Goal: Information Seeking & Learning: Compare options

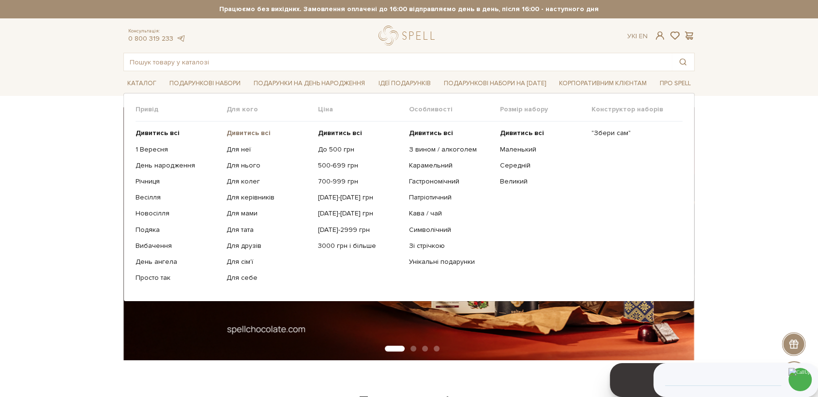
click at [248, 132] on b "Дивитись всі" at bounding box center [249, 133] width 44 height 8
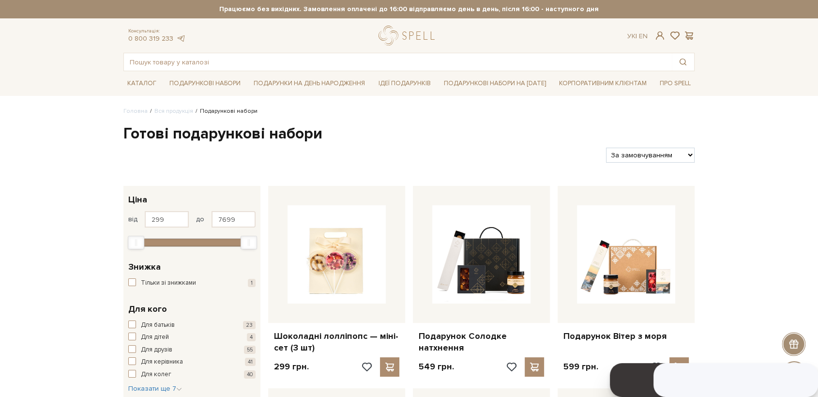
click at [671, 156] on select "За замовчуванням За Ціною (зростання) За Ціною (зменшення) Новинки За популярні…" at bounding box center [650, 155] width 89 height 15
select select "https://spellchocolate.com/our-productions/podarunkovi-box/?sort=p.price&order=…"
click at [606, 148] on select "За замовчуванням За Ціною (зростання) За Ціною (зменшення) Новинки За популярні…" at bounding box center [650, 155] width 89 height 15
click at [665, 152] on select "За замовчуванням За Ціною (зростання) За Ціною (зменшення) Новинки За популярні…" at bounding box center [650, 155] width 89 height 15
select select "https://spellchocolate.com/our-productions/podarunkovi-box/?sort=p.price&order=…"
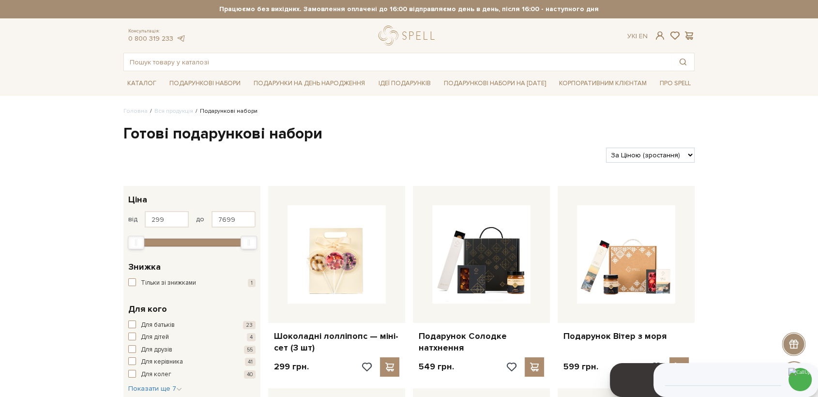
click at [606, 148] on select "За замовчуванням За Ціною (зростання) За Ціною (зменшення) Новинки За популярні…" at bounding box center [650, 155] width 89 height 15
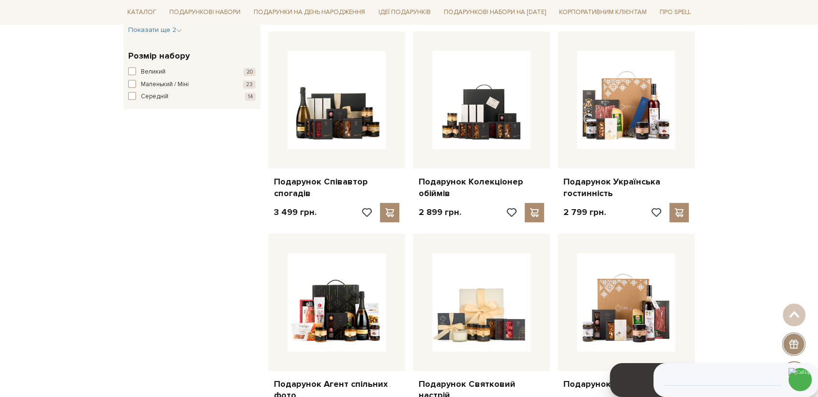
scroll to position [538, 0]
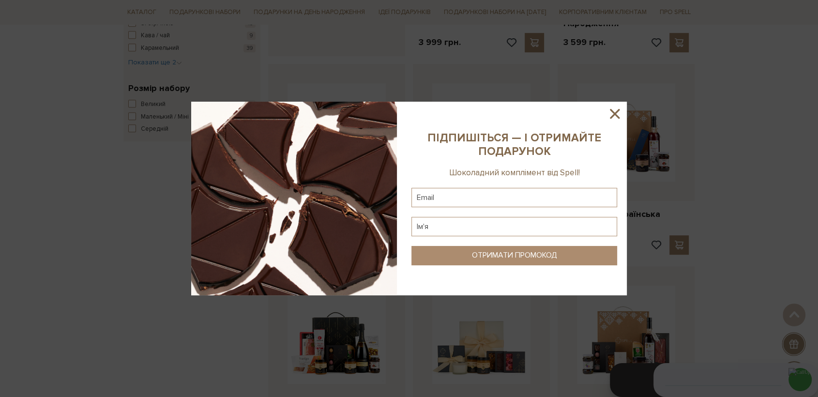
click at [613, 115] on icon at bounding box center [615, 114] width 10 height 10
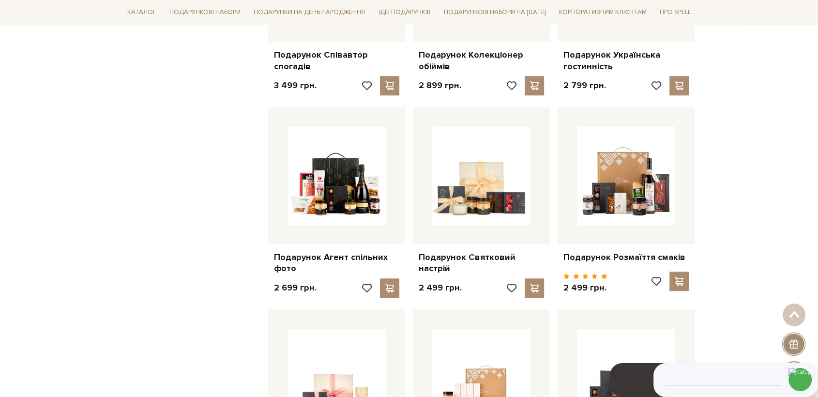
scroll to position [699, 0]
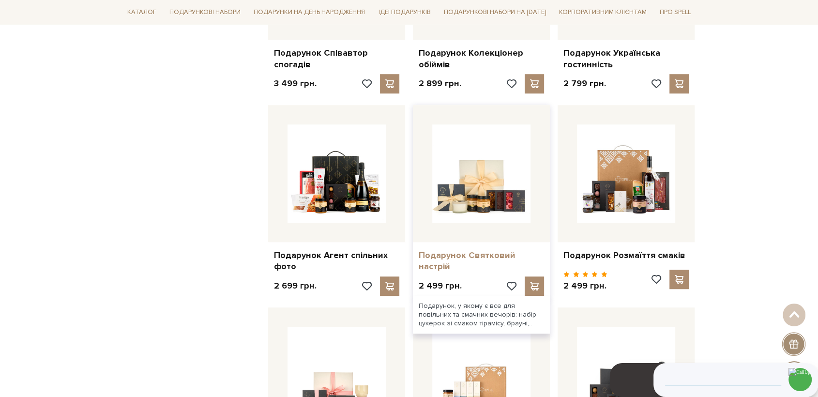
click at [458, 258] on link "Подарунок Святковий настрій" at bounding box center [481, 261] width 125 height 23
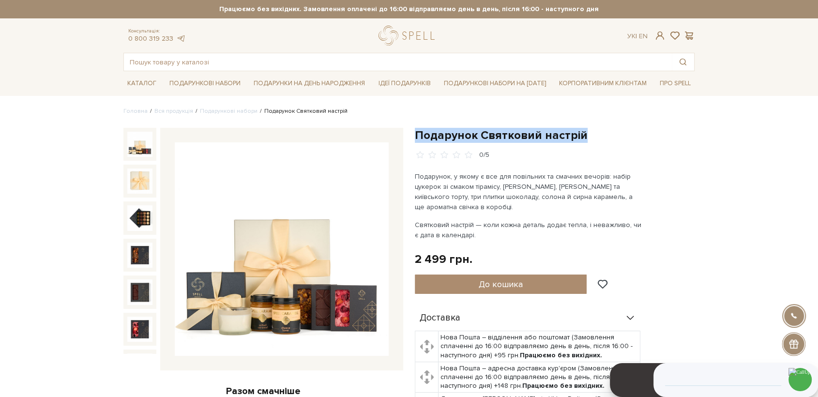
drag, startPoint x: 417, startPoint y: 130, endPoint x: 581, endPoint y: 137, distance: 164.7
click at [581, 137] on h1 "Подарунок Святковий настрій" at bounding box center [555, 135] width 280 height 15
copy h1 "Подарунок Святковий настрій"
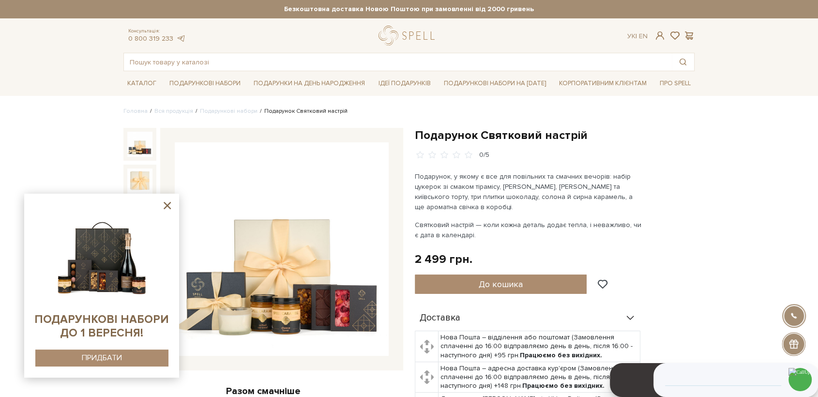
click at [167, 206] on icon at bounding box center [167, 205] width 7 height 7
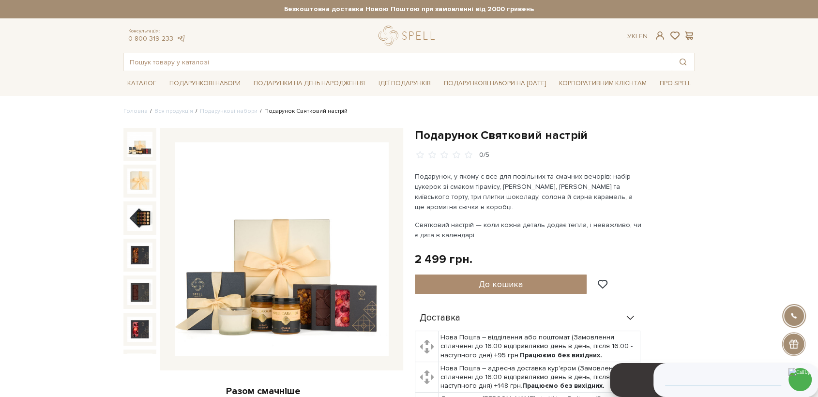
click at [285, 246] on img at bounding box center [282, 249] width 214 height 214
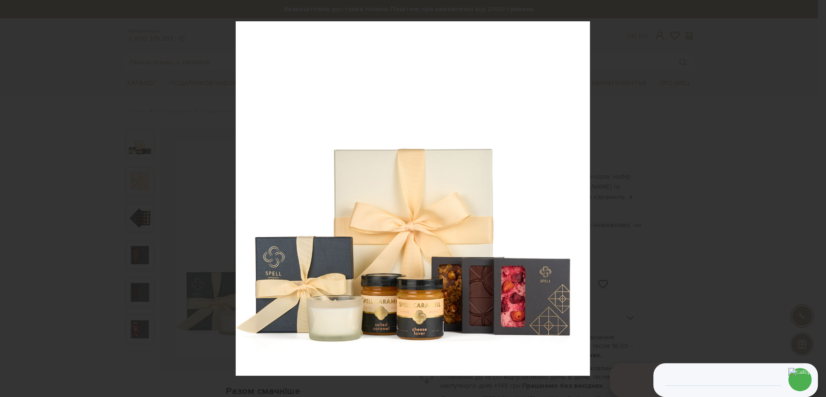
click at [711, 278] on div at bounding box center [413, 198] width 826 height 397
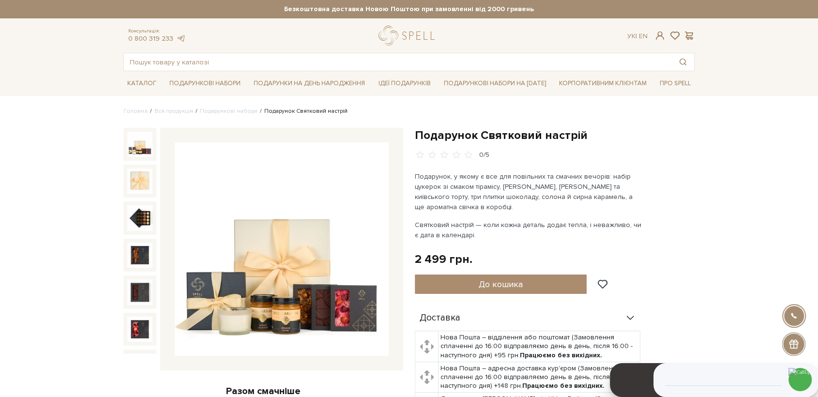
click at [322, 262] on img at bounding box center [282, 249] width 214 height 214
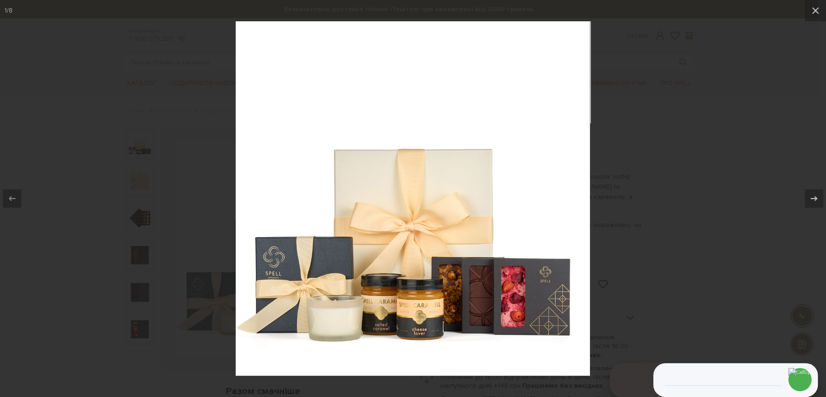
click at [677, 164] on div at bounding box center [413, 198] width 826 height 397
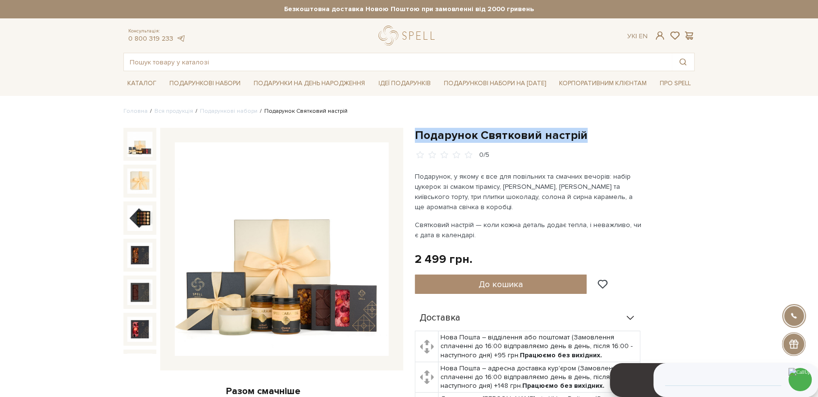
drag, startPoint x: 549, startPoint y: 142, endPoint x: 417, endPoint y: 118, distance: 134.4
click at [417, 128] on h1 "Подарунок Святковий настрій" at bounding box center [555, 135] width 280 height 15
copy h1 "Подарунок Святковий настрій"
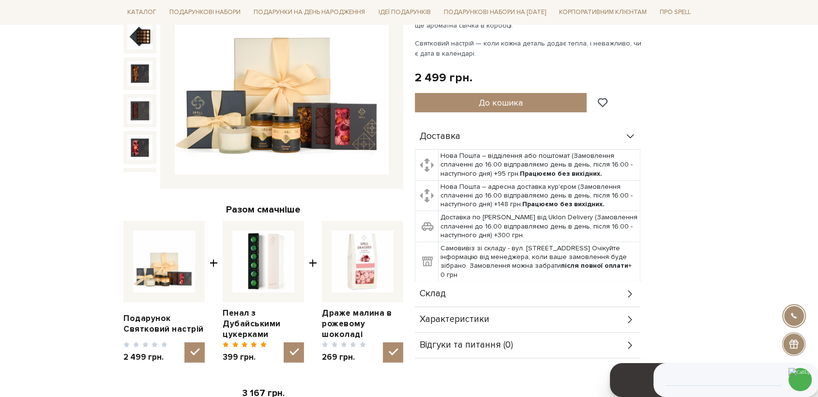
scroll to position [322, 0]
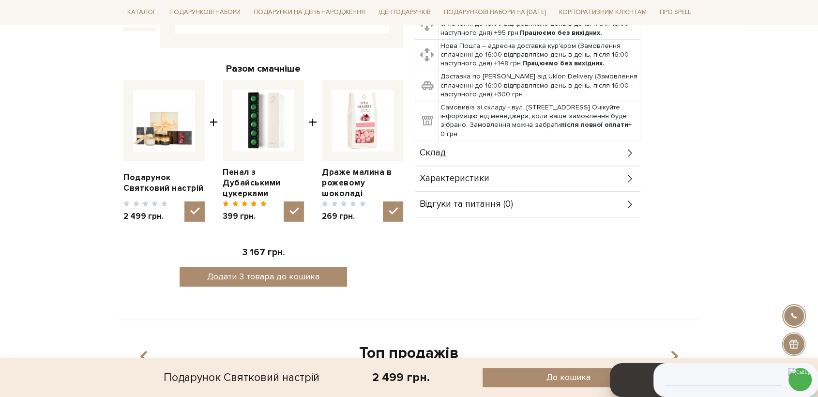
click at [465, 177] on span "Характеристики" at bounding box center [455, 178] width 70 height 9
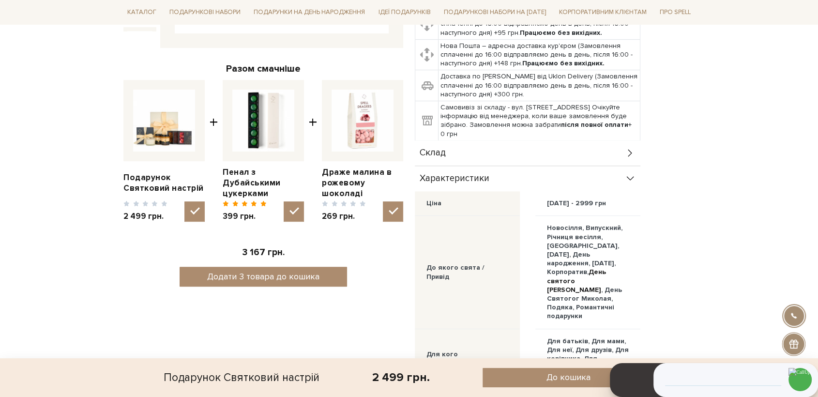
click at [451, 152] on div "Склад" at bounding box center [528, 152] width 226 height 25
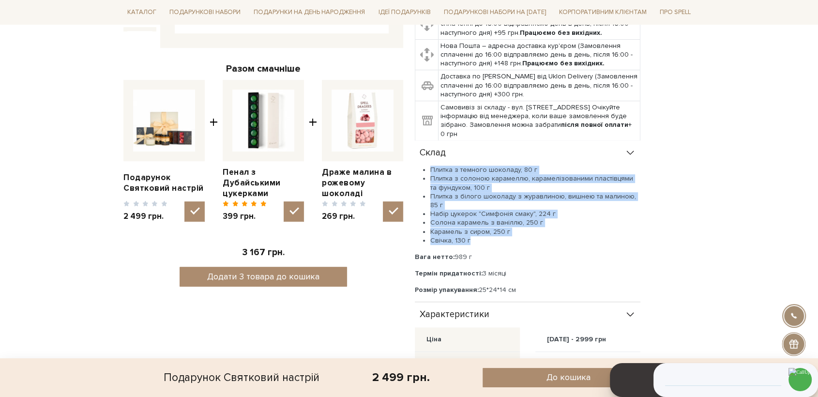
drag, startPoint x: 457, startPoint y: 232, endPoint x: 449, endPoint y: 129, distance: 103.9
click at [424, 166] on ul "Плитка з темного шоколаду, 80 г Плитка з солоною карамеллю, карамелізованими пл…" at bounding box center [528, 205] width 226 height 79
copy ul "Плитка з темного шоколаду, 80 г Плитка з солоною карамеллю, карамелізованими пл…"
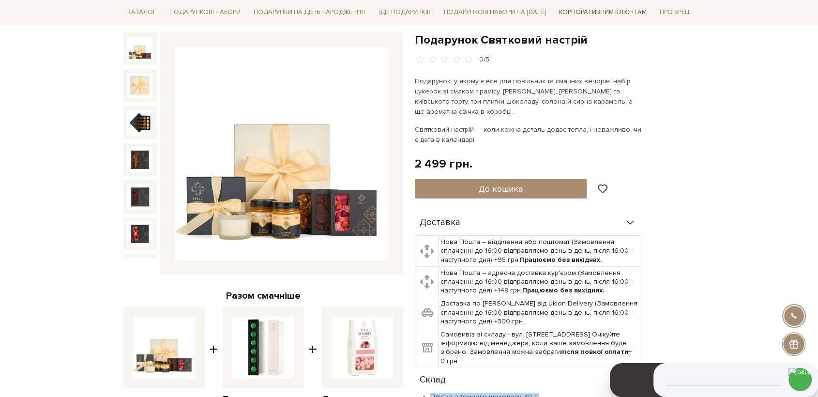
scroll to position [0, 0]
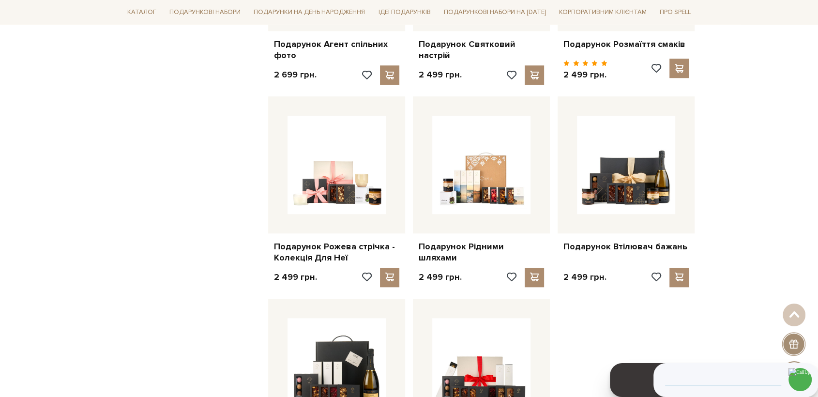
scroll to position [914, 0]
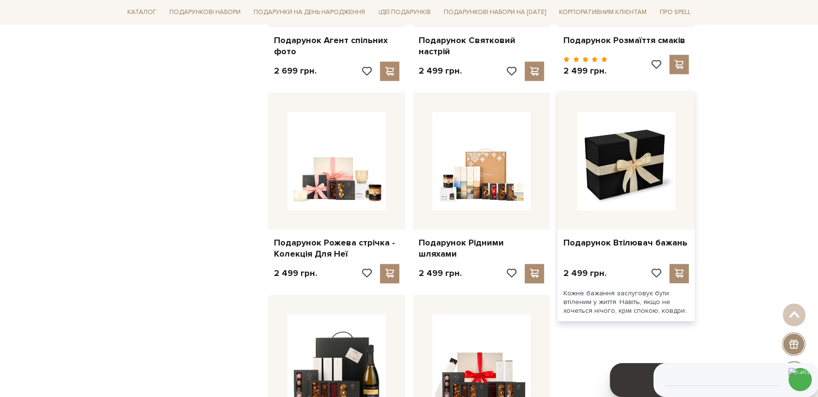
click at [644, 175] on img at bounding box center [626, 161] width 98 height 98
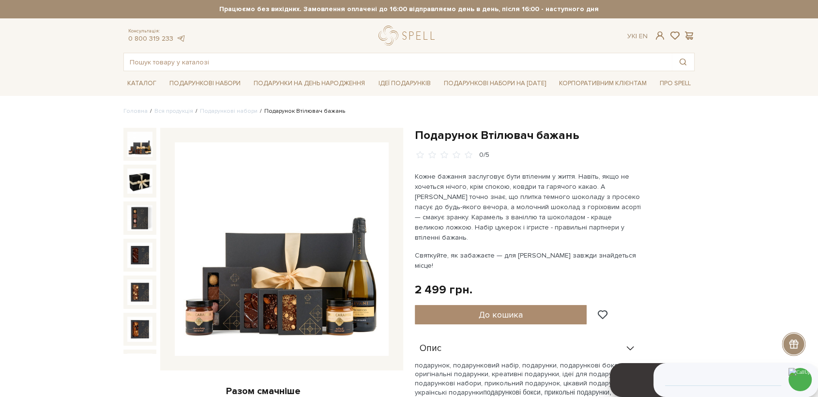
click at [309, 244] on img at bounding box center [282, 249] width 214 height 214
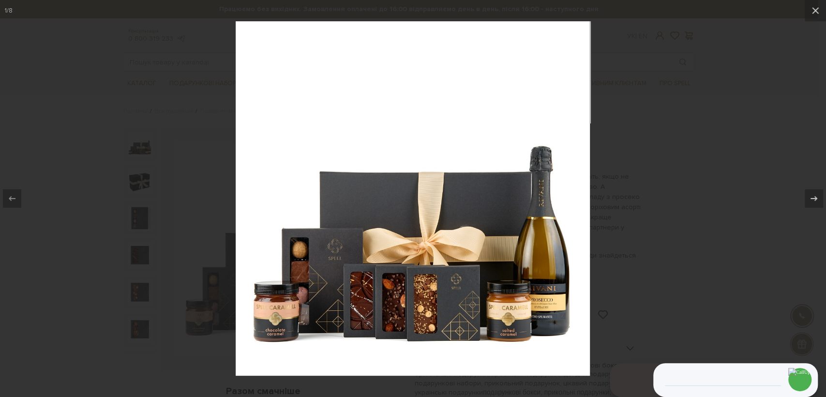
drag, startPoint x: 688, startPoint y: 143, endPoint x: 550, endPoint y: 159, distance: 138.8
click at [686, 144] on div at bounding box center [413, 198] width 826 height 397
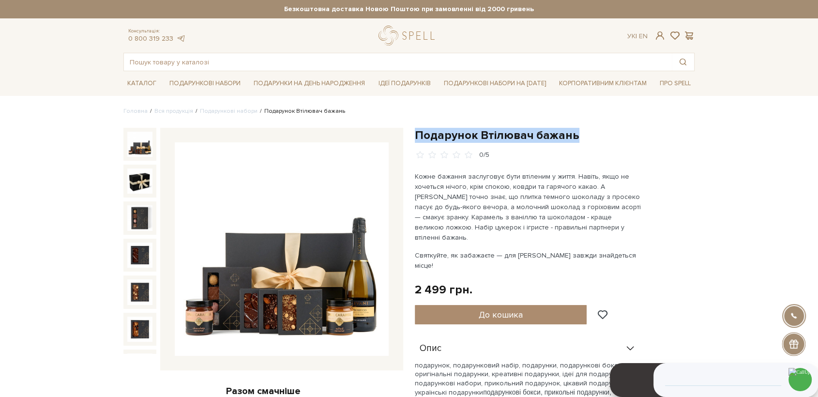
drag, startPoint x: 577, startPoint y: 134, endPoint x: 413, endPoint y: 140, distance: 163.7
click at [413, 140] on div "Подарунок Втілювач бажань 0/5 Святкуйте, як забажаєте — для Spell завжди знайде…" at bounding box center [554, 368] width 291 height 480
copy h1 "Подарунок Втілювач бажань"
drag, startPoint x: 502, startPoint y: 102, endPoint x: 593, endPoint y: 9, distance: 130.1
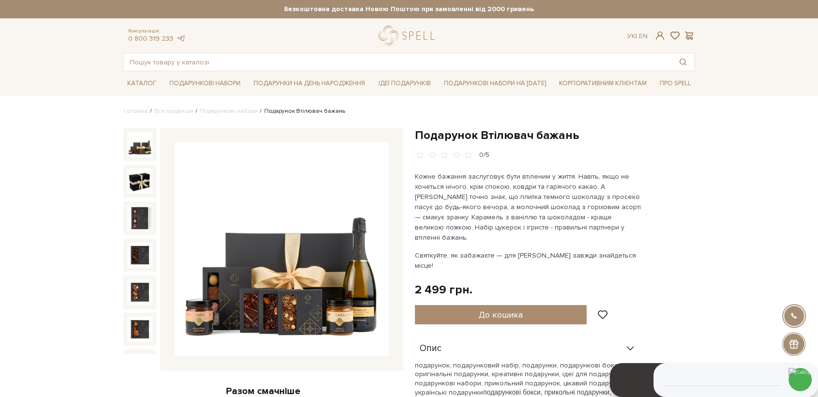
drag, startPoint x: 667, startPoint y: 151, endPoint x: 576, endPoint y: 142, distance: 91.4
click at [646, 152] on div "0/5" at bounding box center [555, 155] width 280 height 9
drag, startPoint x: 580, startPoint y: 135, endPoint x: 416, endPoint y: 133, distance: 164.1
click at [415, 134] on h1 "Подарунок Втілювач бажань" at bounding box center [555, 135] width 280 height 15
copy h1 "Подарунок Втілювач бажань"
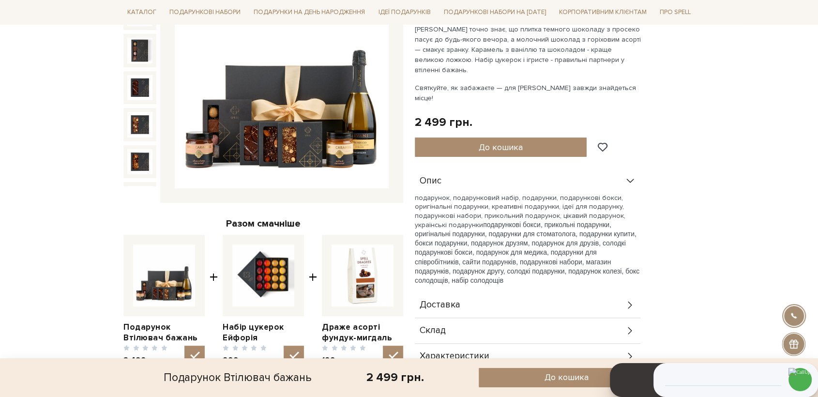
scroll to position [376, 0]
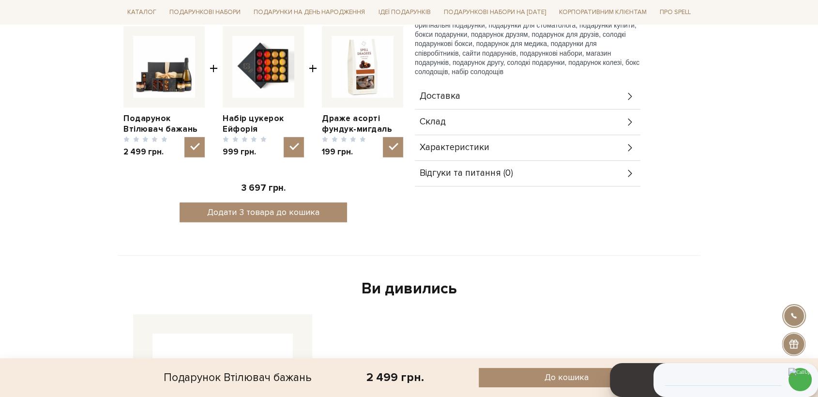
click at [479, 143] on span "Характеристики" at bounding box center [455, 147] width 70 height 9
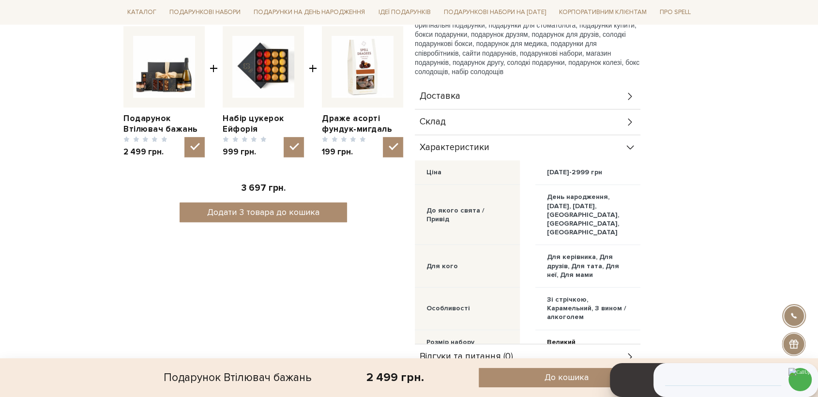
drag, startPoint x: 479, startPoint y: 113, endPoint x: 480, endPoint y: 106, distance: 7.3
click at [479, 109] on div "Склад" at bounding box center [528, 121] width 226 height 25
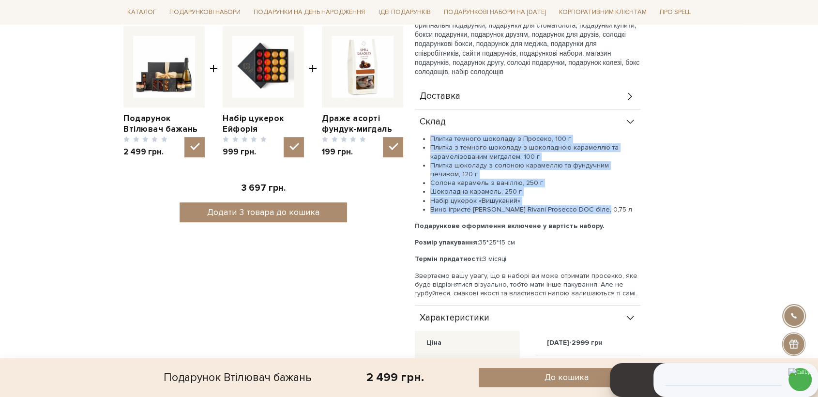
drag, startPoint x: 573, startPoint y: 189, endPoint x: 430, endPoint y: 115, distance: 161.3
click at [430, 135] on ul "Плитка темного шоколаду з Просеко, 100 г Плитка з темного шоколаду з шоколадною…" at bounding box center [528, 174] width 226 height 79
copy ul "Плитка темного шоколаду з Просеко, 100 г Плитка з темного шоколаду з шоколадною…"
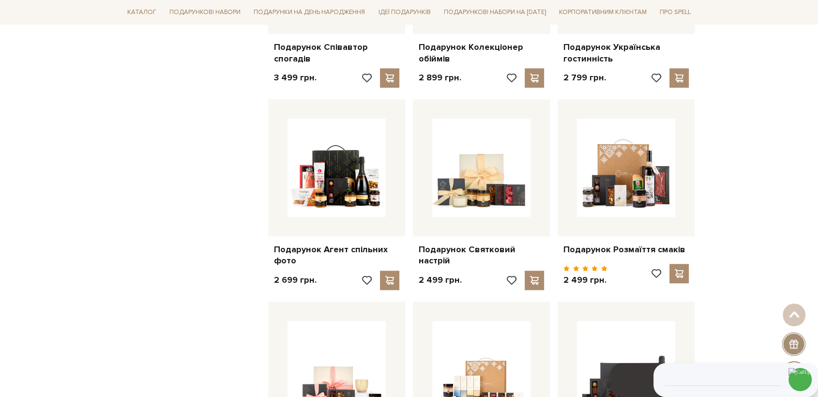
scroll to position [699, 0]
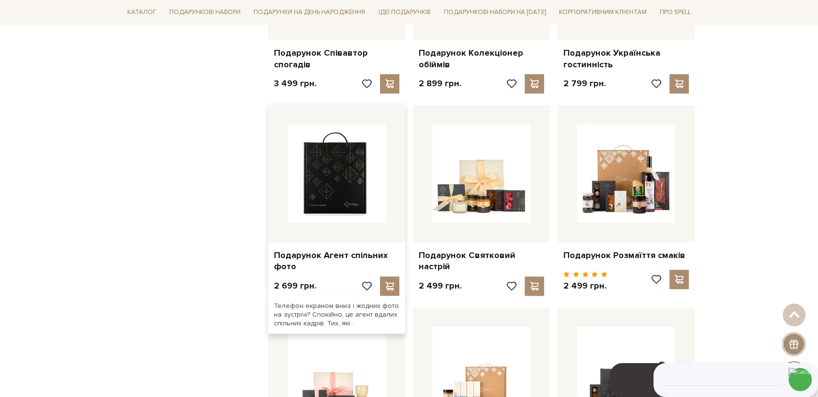
click at [344, 173] on img at bounding box center [337, 173] width 98 height 98
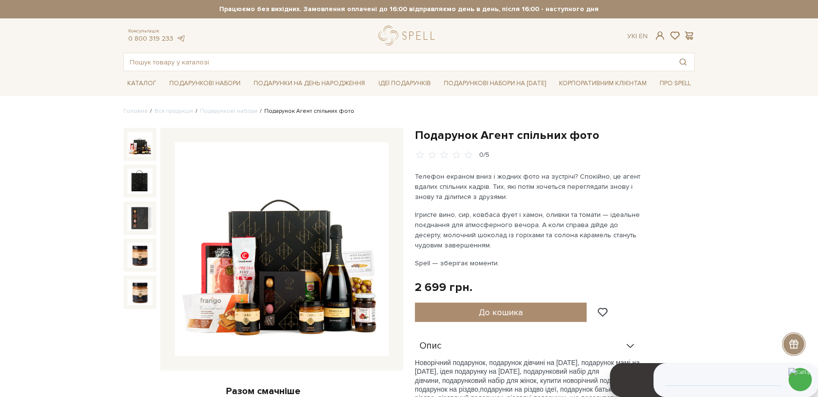
click at [299, 273] on img at bounding box center [282, 249] width 214 height 214
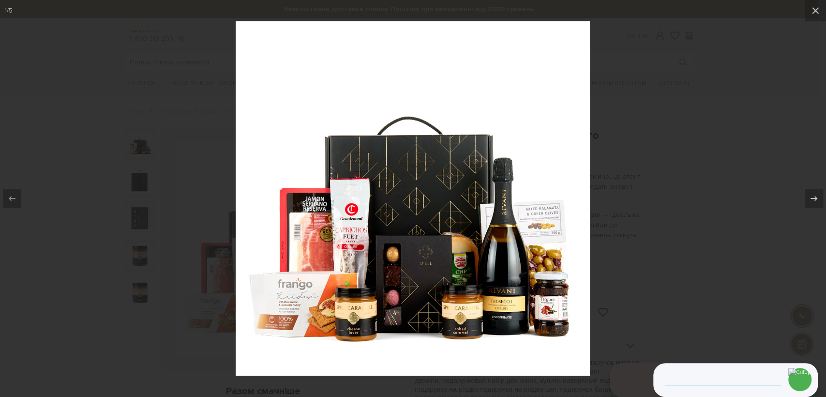
drag, startPoint x: 660, startPoint y: 163, endPoint x: 654, endPoint y: 158, distance: 8.6
click at [661, 163] on div at bounding box center [413, 198] width 826 height 397
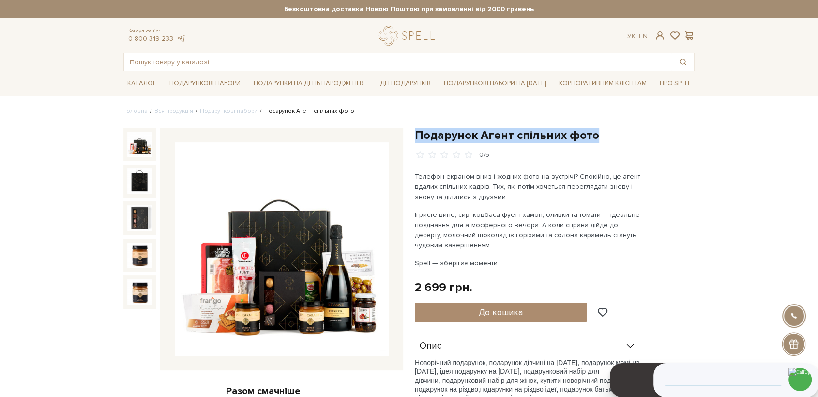
drag, startPoint x: 554, startPoint y: 140, endPoint x: 415, endPoint y: 136, distance: 139.0
click at [415, 136] on h1 "Подарунок Агент спільних фото" at bounding box center [555, 135] width 280 height 15
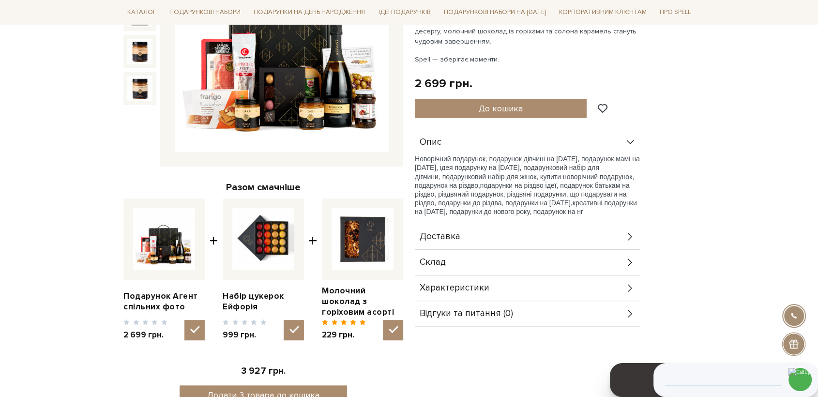
scroll to position [376, 0]
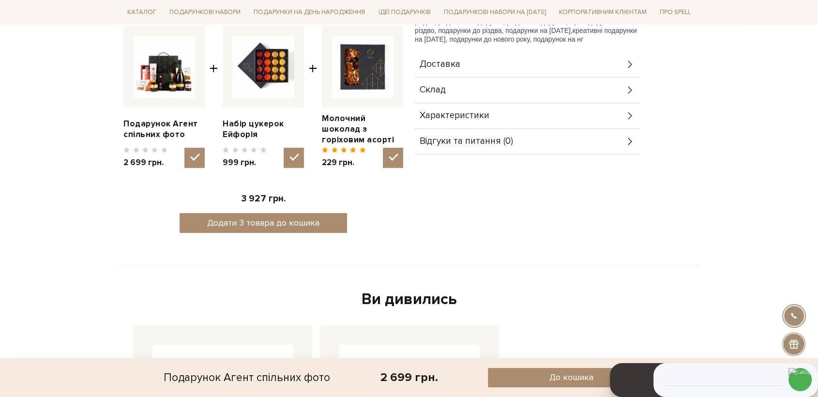
click at [464, 91] on div "Склад" at bounding box center [528, 89] width 226 height 25
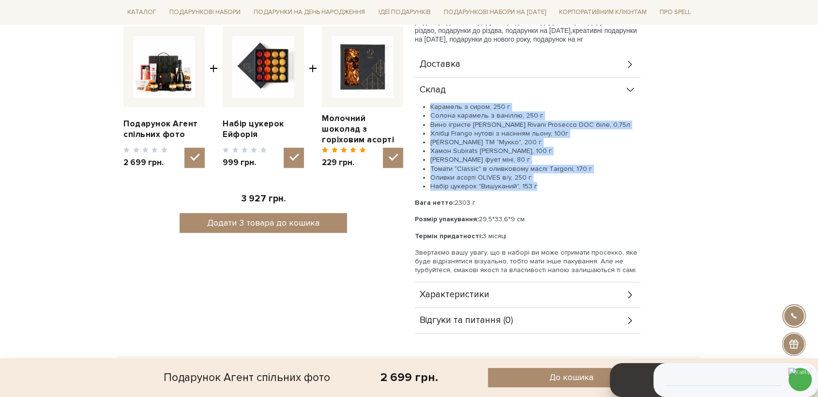
drag, startPoint x: 543, startPoint y: 186, endPoint x: 430, endPoint y: 106, distance: 139.2
click at [430, 106] on ul "Карамель з сиром, 250 г Солона карамель з ваніллю, 250 г Вино ігристе Schenk Ri…" at bounding box center [528, 147] width 226 height 88
copy ul "Карамель з сиром, 250 г Солона карамель з ваніллю, 250 г Вино ігристе Schenk Ri…"
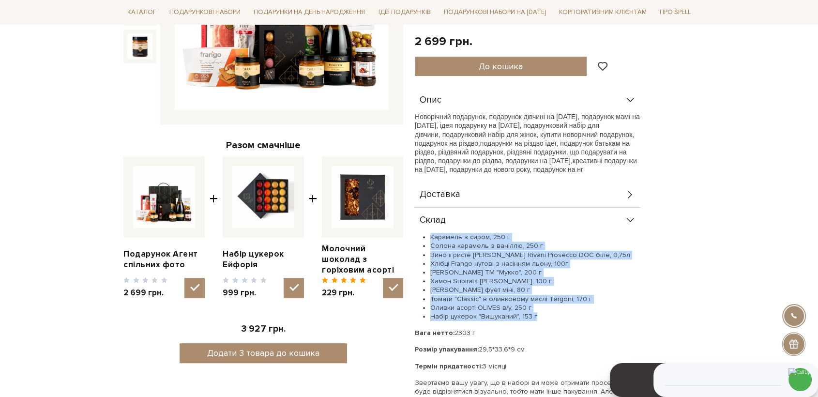
scroll to position [0, 0]
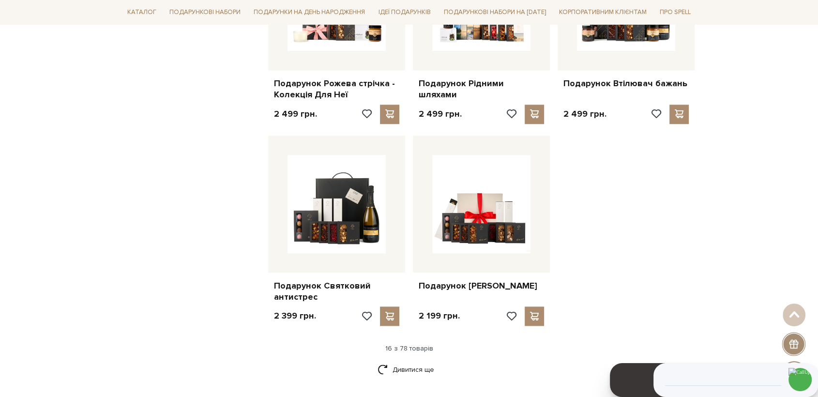
scroll to position [1076, 0]
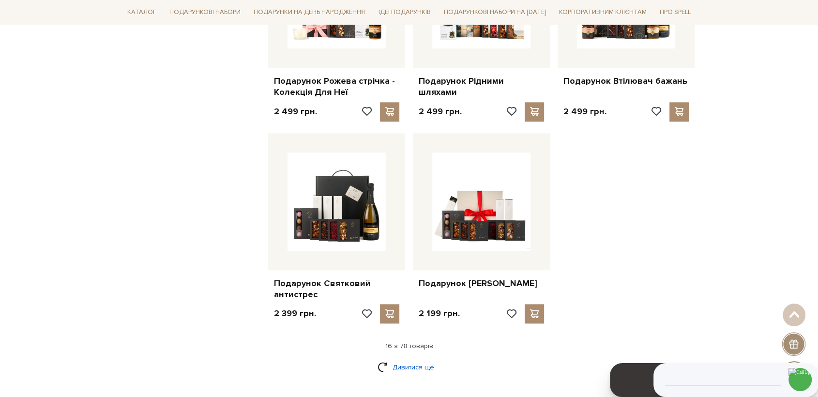
click at [409, 367] on link "Дивитися ще" at bounding box center [409, 367] width 63 height 17
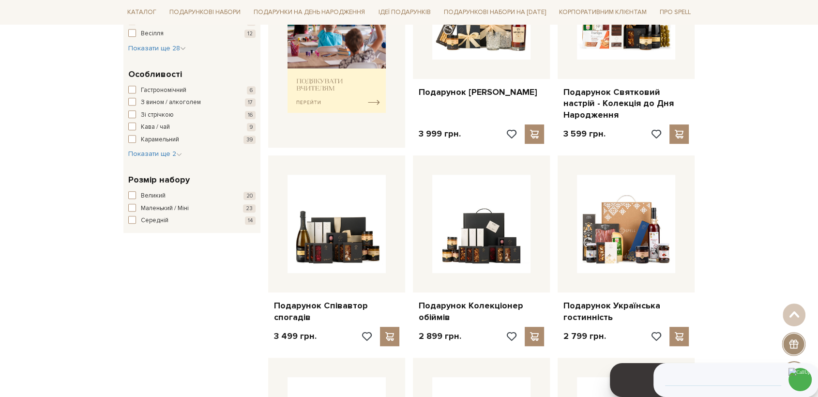
scroll to position [484, 0]
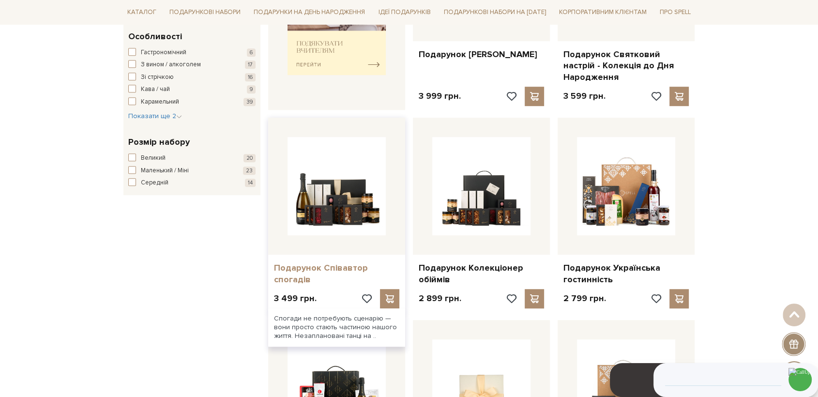
click at [315, 267] on link "Подарунок Співавтор спогадів" at bounding box center [336, 273] width 125 height 23
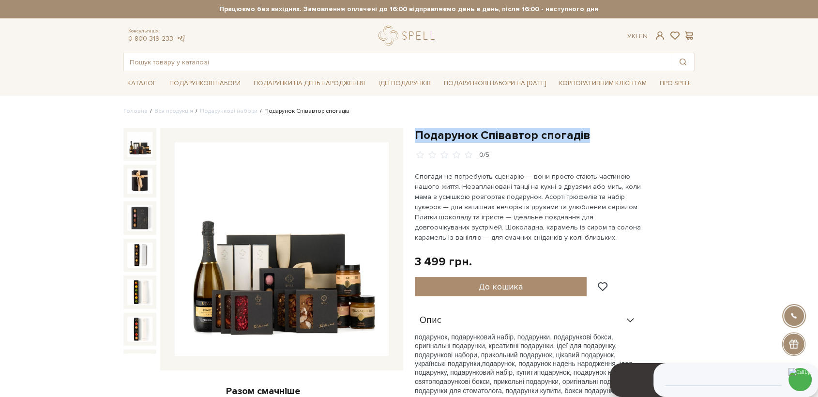
drag, startPoint x: 591, startPoint y: 133, endPoint x: 416, endPoint y: 139, distance: 174.9
click at [416, 139] on h1 "Подарунок Співавтор спогадів" at bounding box center [555, 135] width 280 height 15
click at [230, 282] on img at bounding box center [282, 249] width 214 height 214
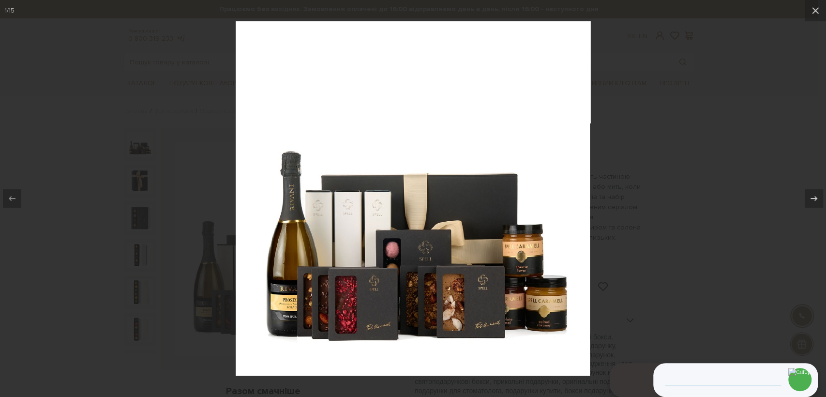
click at [683, 161] on div at bounding box center [413, 198] width 826 height 397
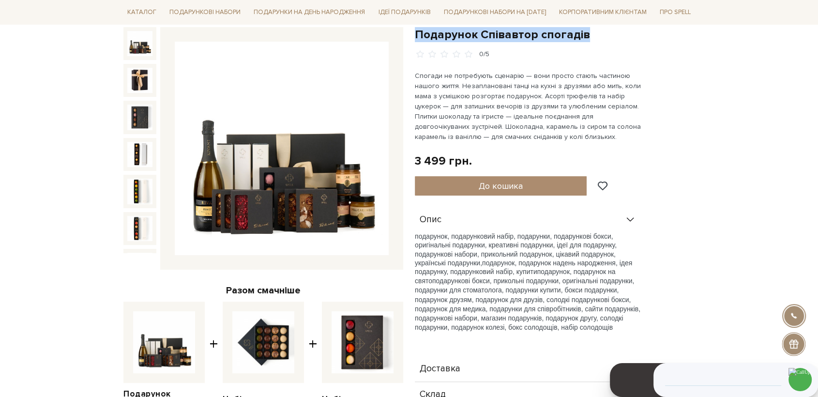
scroll to position [322, 0]
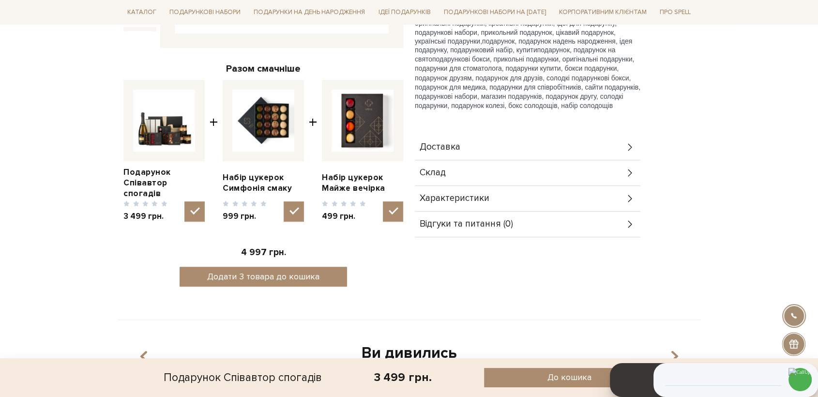
click at [465, 178] on div "Склад" at bounding box center [528, 172] width 226 height 25
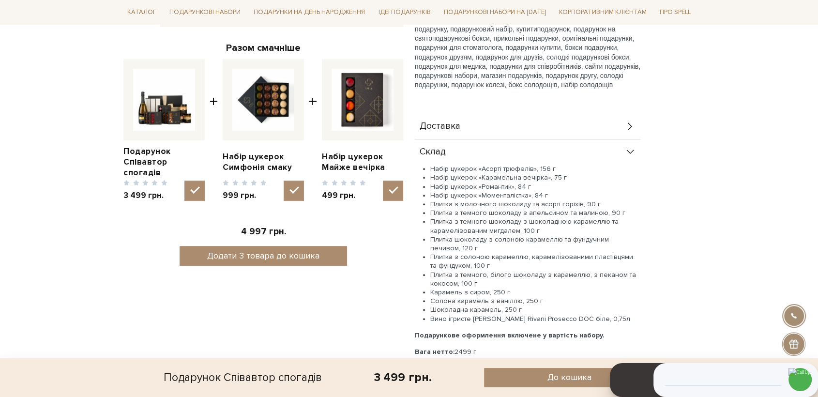
scroll to position [376, 0]
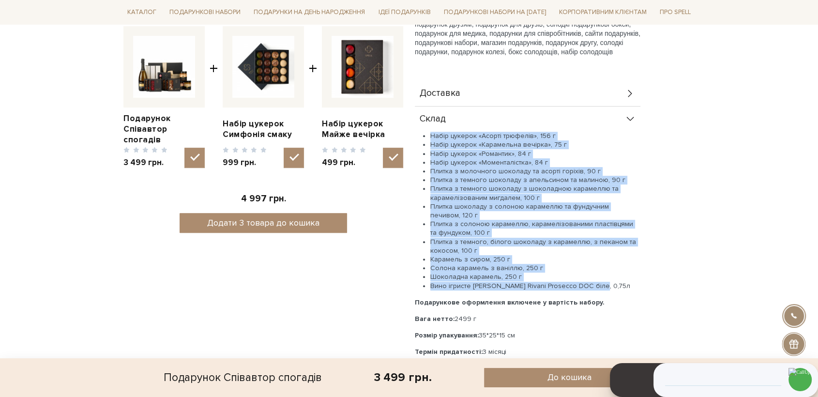
drag, startPoint x: 597, startPoint y: 286, endPoint x: 431, endPoint y: 135, distance: 224.1
click at [431, 135] on ul "Набір цукерок «Асорті трюфелів», 156 г Набір цукерок «Карамельна вечірка», 75 г…" at bounding box center [528, 211] width 226 height 159
copy ul "Набір цукерок «Асорті трюфелів», 156 г Набір цукерок «Карамельна вечірка», 75 г…"
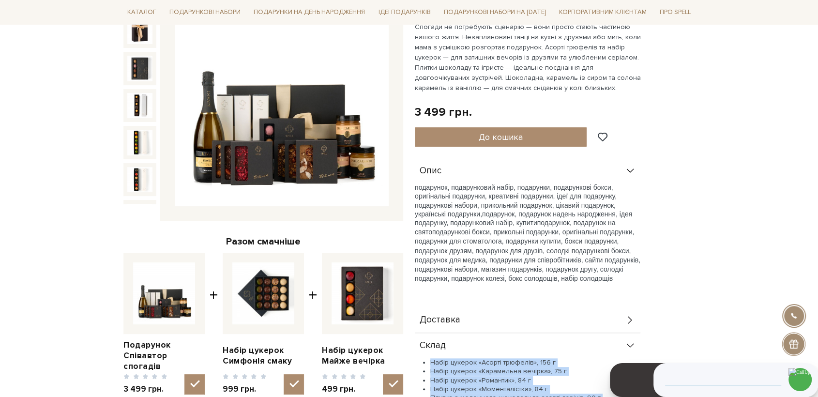
scroll to position [0, 0]
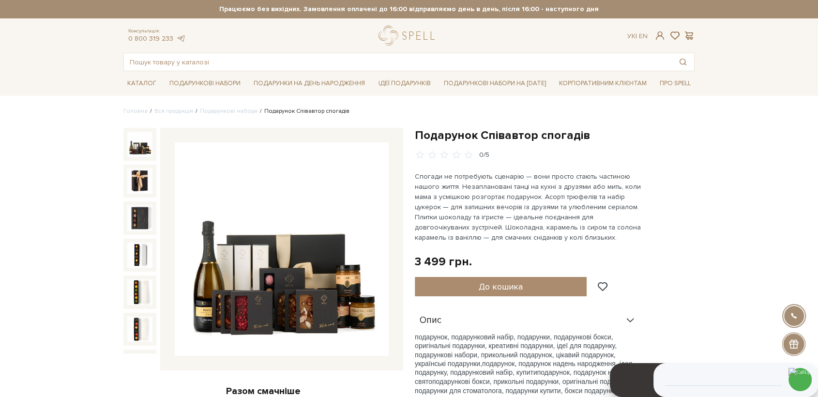
click at [306, 234] on img at bounding box center [282, 249] width 214 height 214
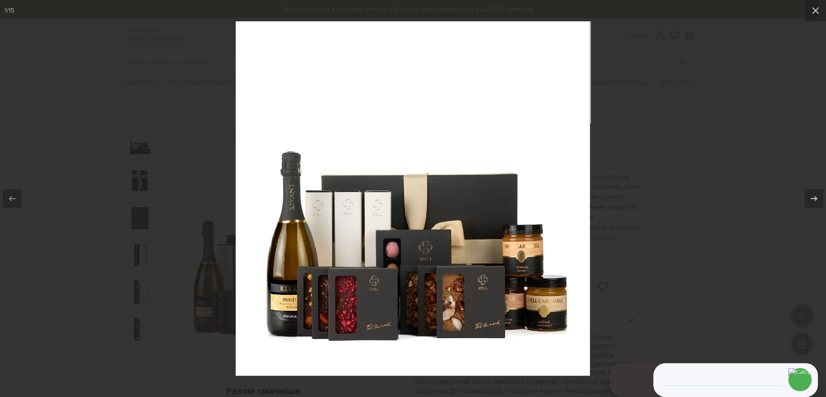
click at [728, 239] on div at bounding box center [413, 198] width 826 height 397
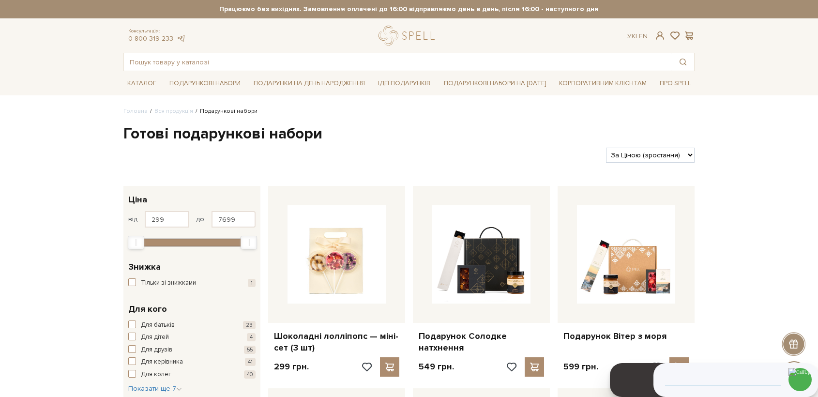
select select "[URL][DOMAIN_NAME]"
drag, startPoint x: 670, startPoint y: 148, endPoint x: 670, endPoint y: 158, distance: 10.2
click at [670, 155] on select "За замовчуванням За Ціною (зростання) За Ціною (зменшення) Новинки За популярні…" at bounding box center [650, 155] width 89 height 15
select select "https://spellchocolate.com/our-productions/podarunkovi-box/?sort=p.price&order=…"
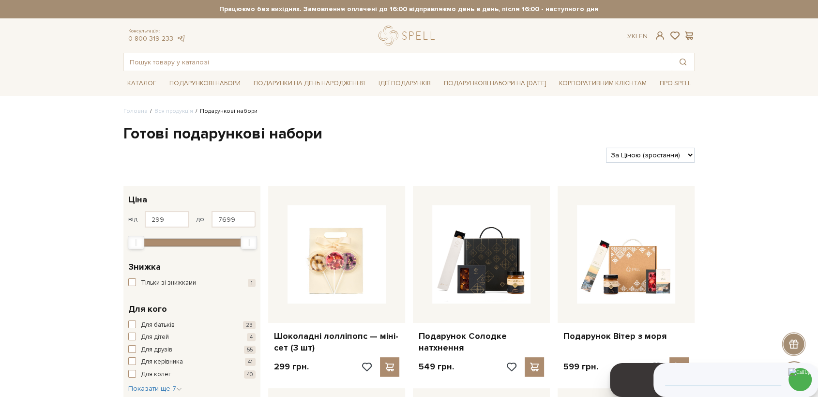
click at [606, 148] on select "За замовчуванням За Ціною (зростання) За Ціною (зменшення) Новинки За популярні…" at bounding box center [650, 155] width 89 height 15
click at [658, 160] on select "За замовчуванням За Ціною (зростання) За Ціною (зменшення) Новинки За популярні…" at bounding box center [650, 155] width 89 height 15
select select "https://spellchocolate.com/our-productions/podarunkovi-box/?sort=p.price&order=…"
click at [606, 148] on select "За замовчуванням За Ціною (зростання) За Ціною (зменшення) Новинки За популярні…" at bounding box center [650, 155] width 89 height 15
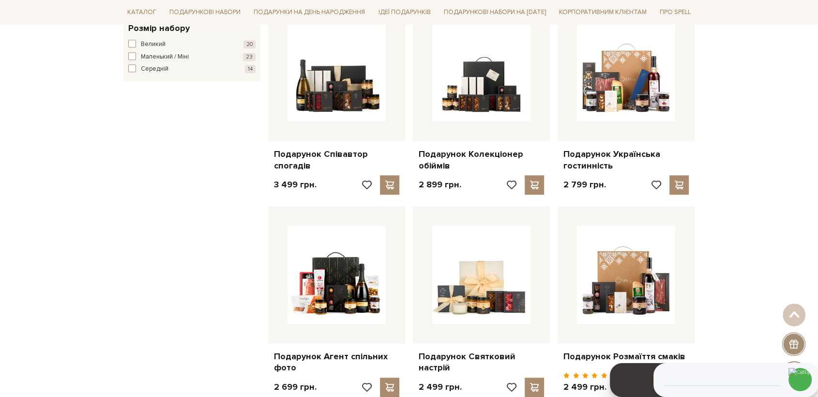
scroll to position [645, 0]
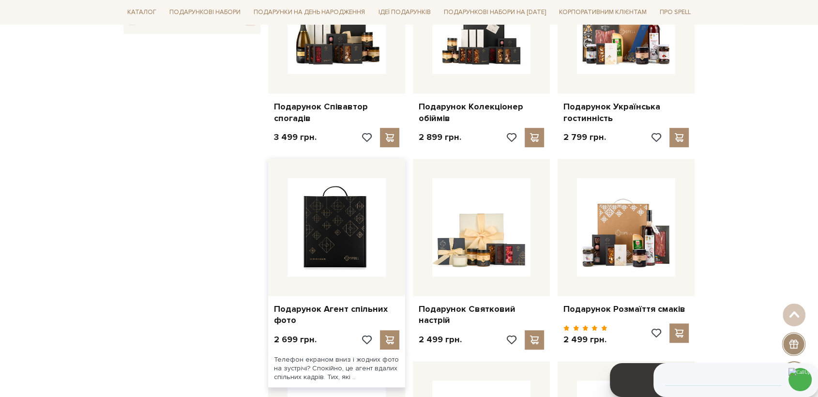
click at [322, 234] on img at bounding box center [337, 227] width 98 height 98
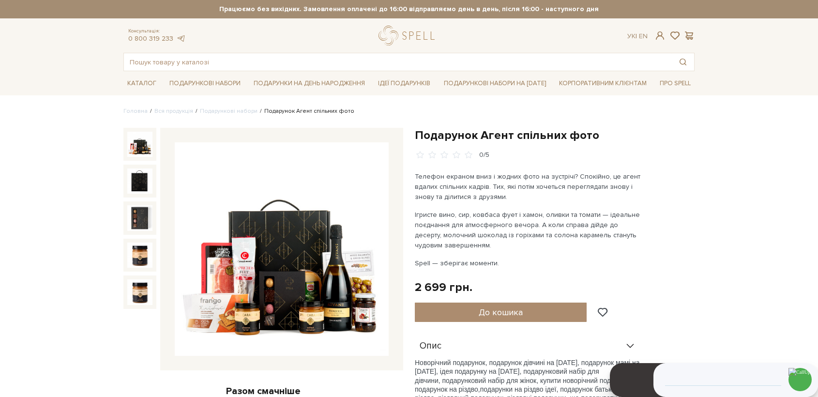
click at [293, 244] on img at bounding box center [282, 249] width 214 height 214
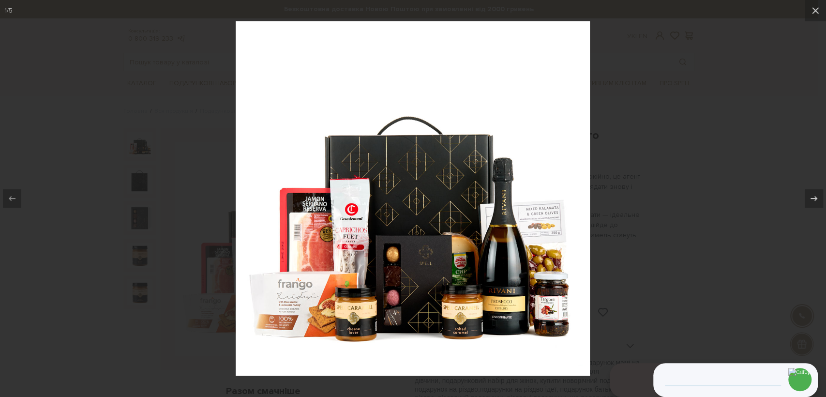
click at [646, 229] on div at bounding box center [413, 198] width 826 height 397
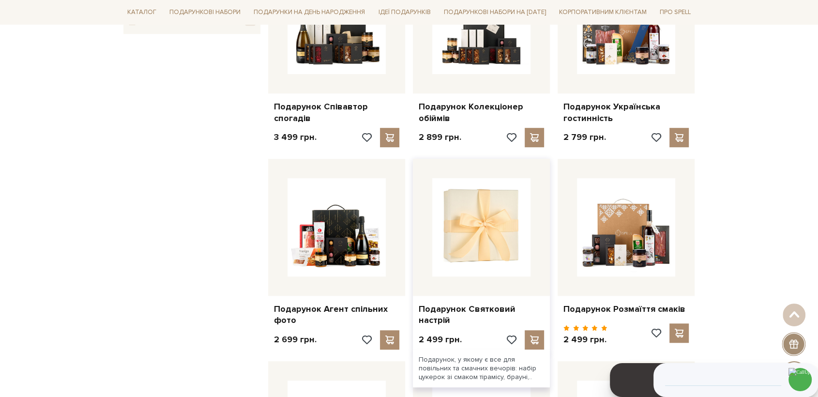
click at [488, 249] on img at bounding box center [481, 227] width 98 height 98
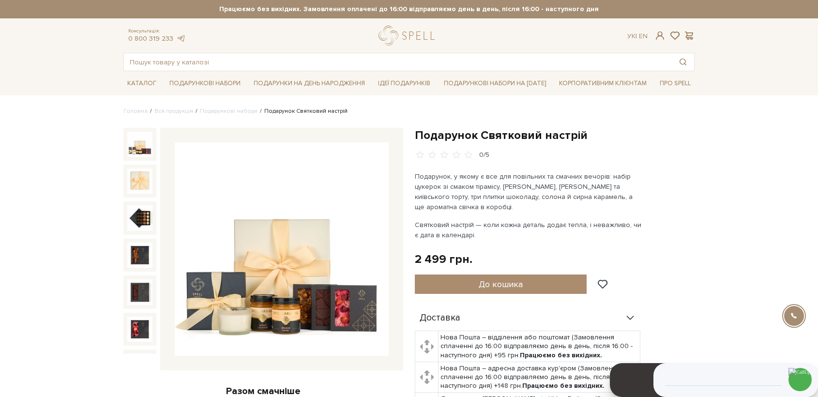
click at [293, 231] on img at bounding box center [282, 249] width 214 height 214
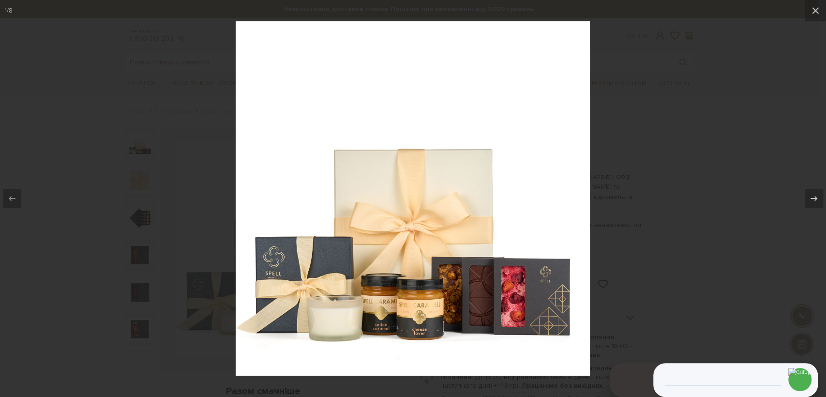
drag, startPoint x: 643, startPoint y: 192, endPoint x: 631, endPoint y: 156, distance: 38.1
click at [643, 192] on div at bounding box center [413, 198] width 826 height 397
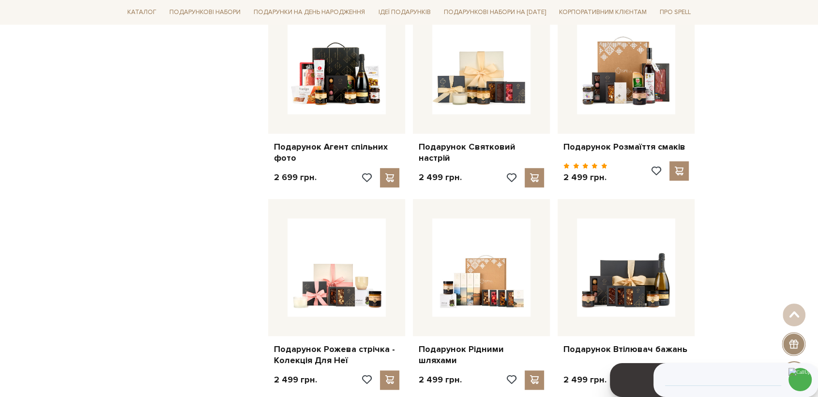
scroll to position [860, 0]
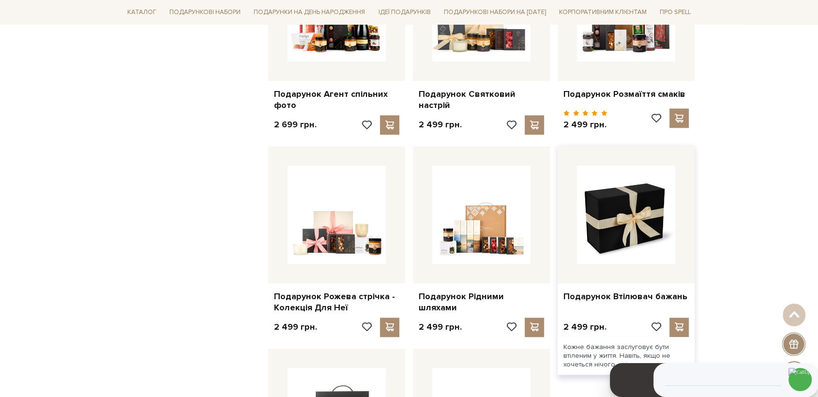
click at [612, 221] on img at bounding box center [626, 215] width 98 height 98
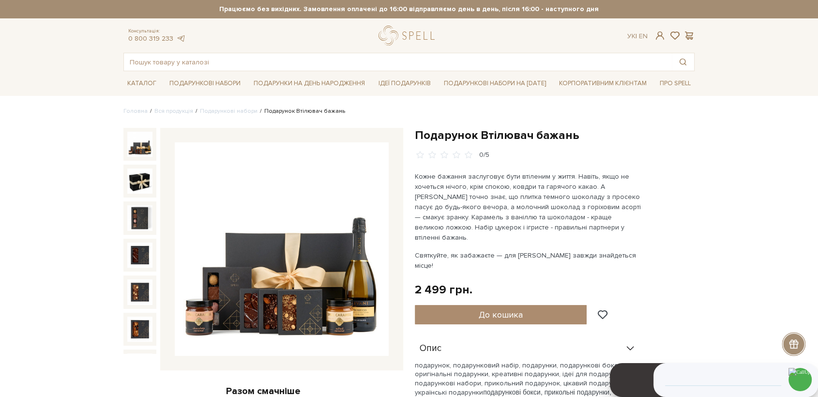
click at [306, 237] on img at bounding box center [282, 249] width 214 height 214
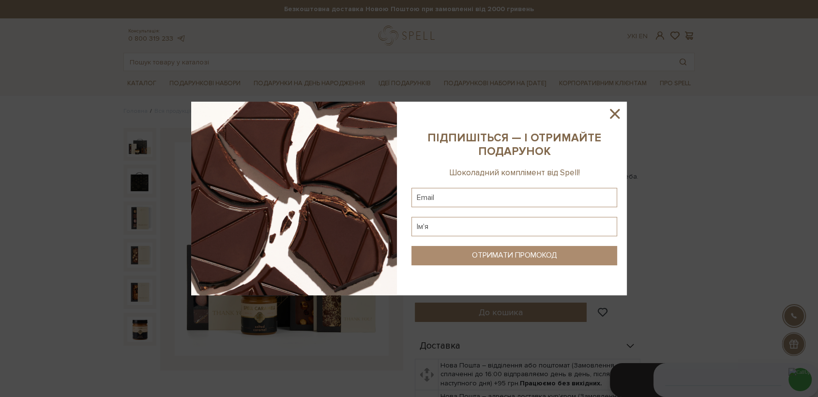
drag, startPoint x: 615, startPoint y: 110, endPoint x: 612, endPoint y: 130, distance: 20.6
click at [615, 110] on icon at bounding box center [615, 114] width 16 height 16
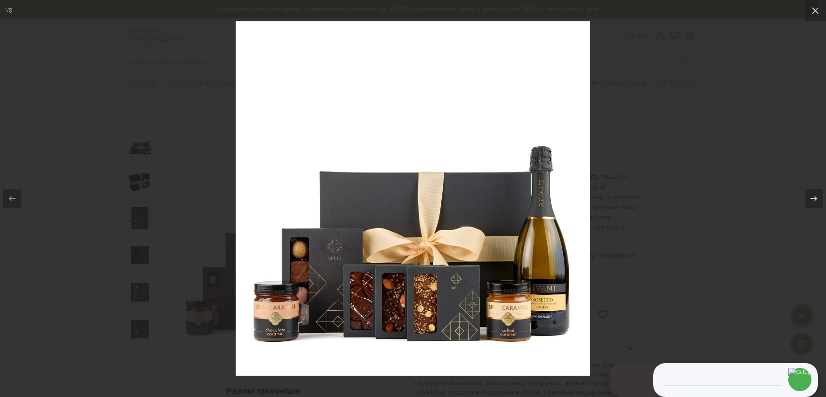
click at [128, 138] on div at bounding box center [413, 198] width 826 height 397
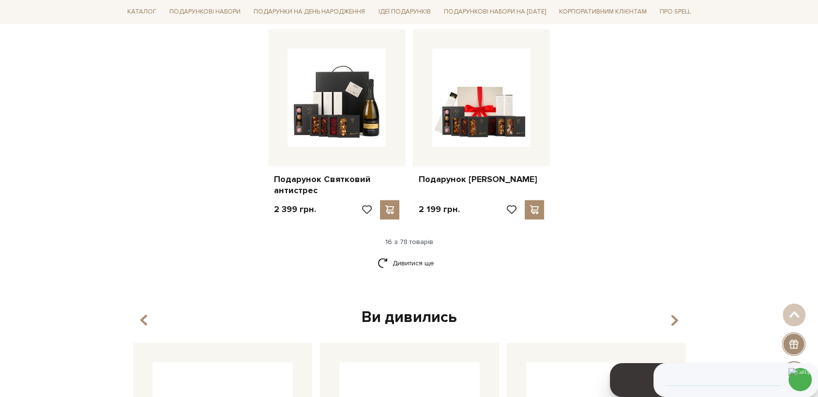
scroll to position [1183, 0]
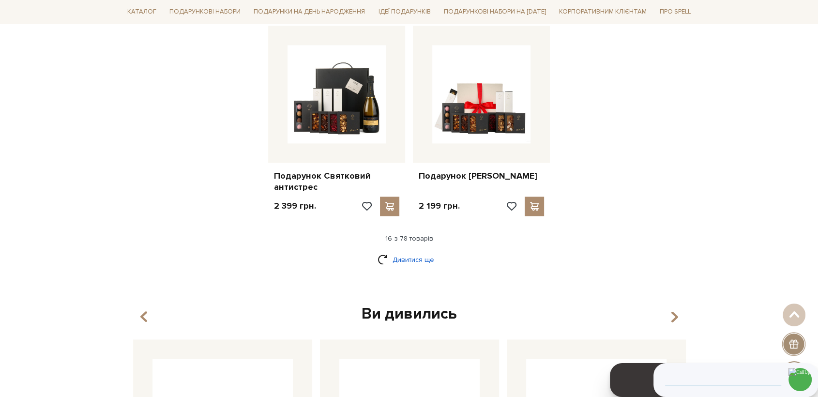
click at [401, 257] on link "Дивитися ще" at bounding box center [409, 259] width 63 height 17
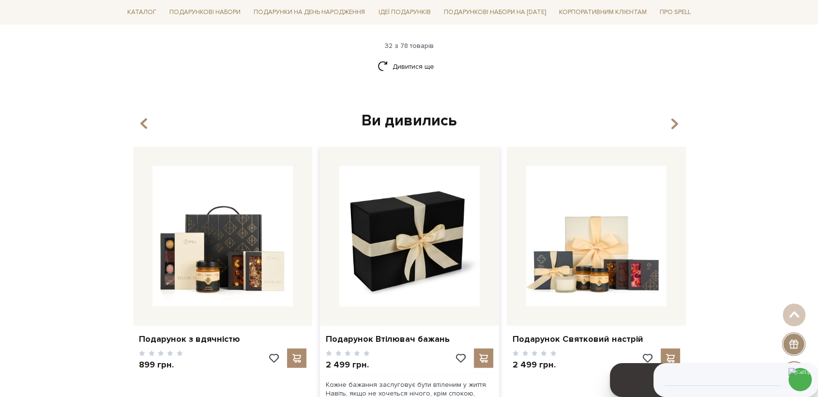
scroll to position [2421, 0]
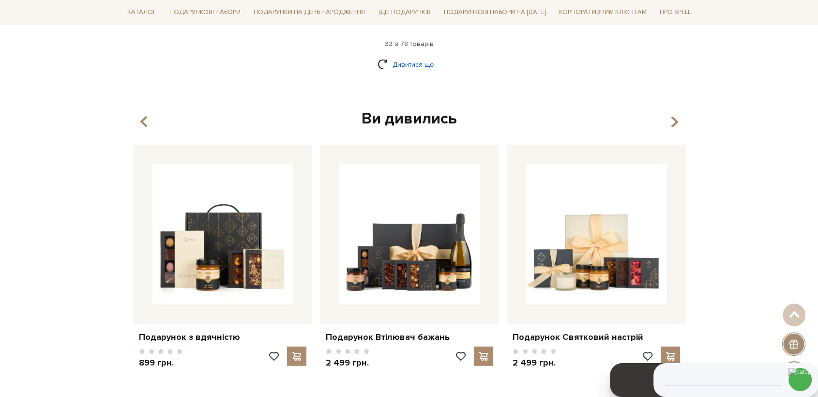
click at [404, 56] on link "Дивитися ще" at bounding box center [409, 64] width 63 height 17
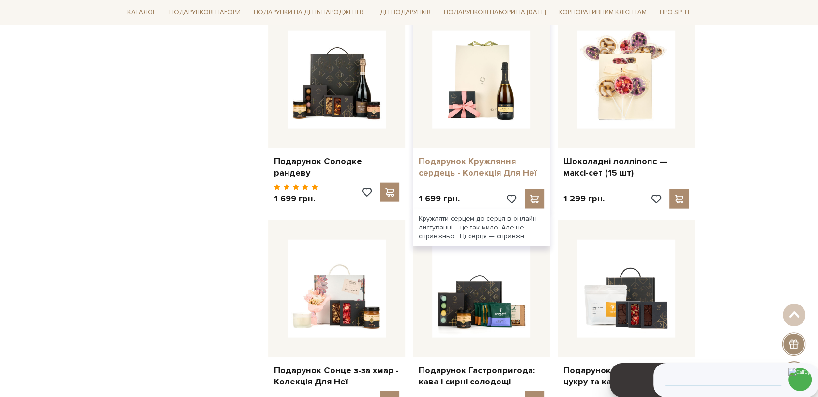
scroll to position [2205, 0]
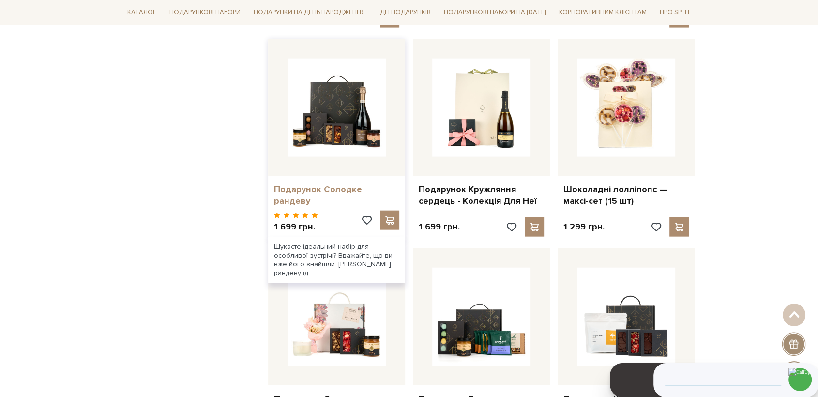
click at [359, 192] on link "Подарунок Солодке рандеву" at bounding box center [336, 195] width 125 height 23
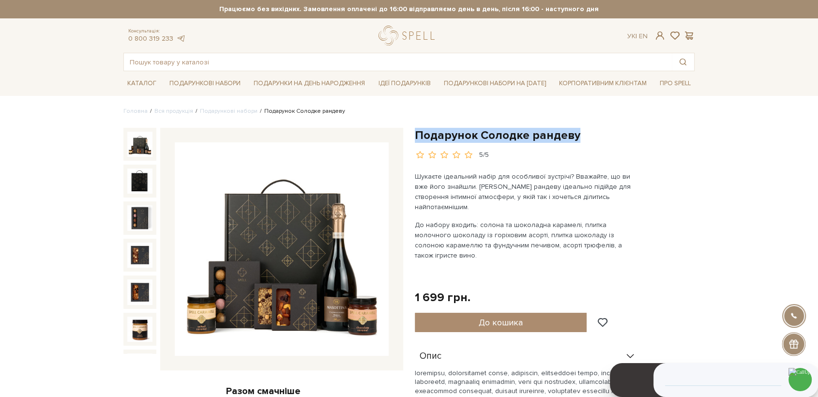
drag, startPoint x: 558, startPoint y: 137, endPoint x: 417, endPoint y: 134, distance: 140.9
click at [417, 134] on h1 "Подарунок Солодке рандеву" at bounding box center [555, 135] width 280 height 15
click at [336, 244] on img at bounding box center [282, 249] width 214 height 214
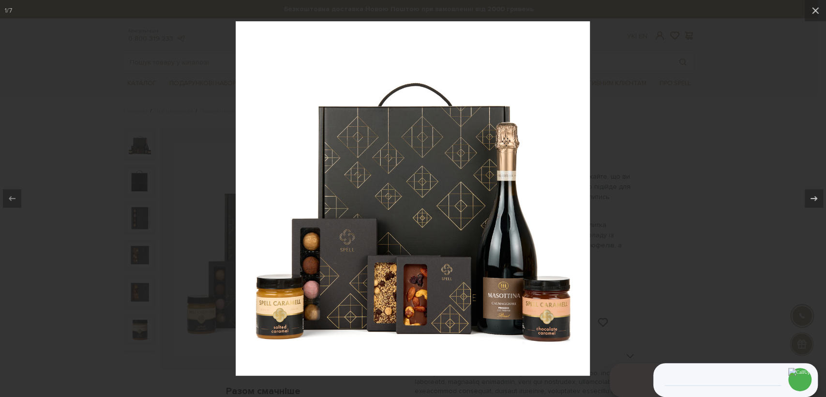
click at [630, 85] on div at bounding box center [413, 198] width 826 height 397
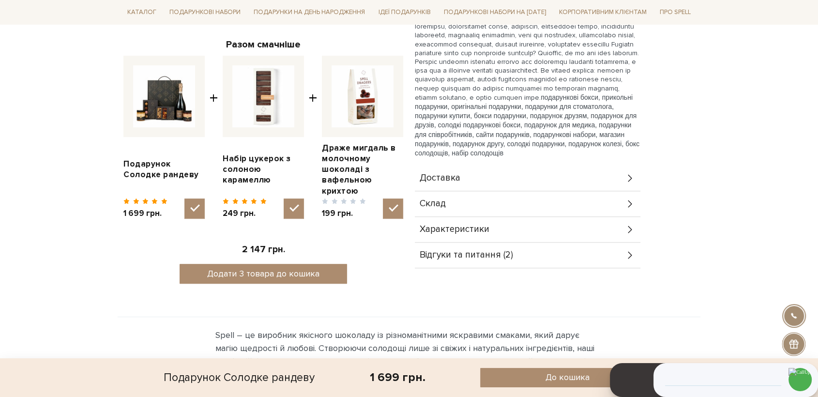
scroll to position [322, 0]
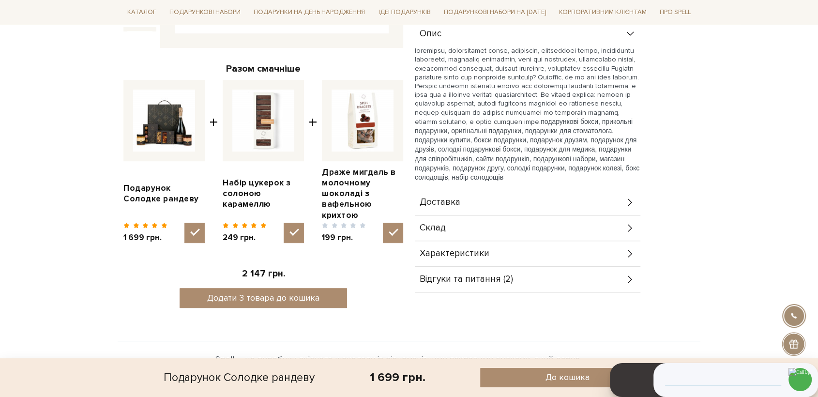
click at [447, 215] on div "Склад" at bounding box center [528, 227] width 226 height 25
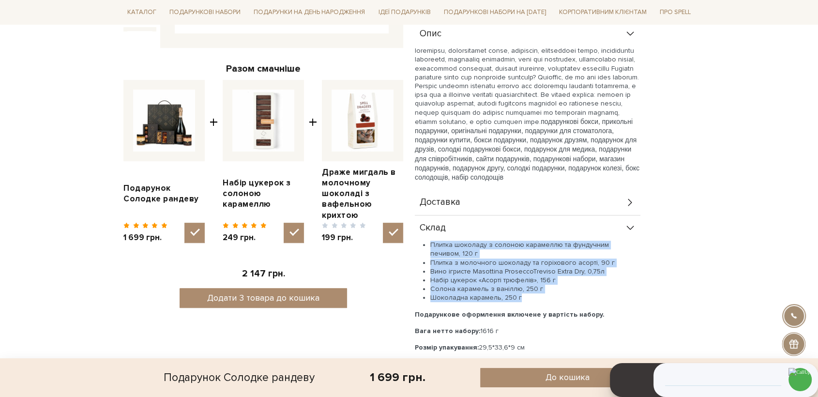
drag, startPoint x: 535, startPoint y: 285, endPoint x: 431, endPoint y: 231, distance: 116.7
click at [431, 241] on ul "Плитка шоколаду з солоною карамеллю та фундучним печивом, 120 г Плитка з молочн…" at bounding box center [528, 271] width 226 height 61
copy ul "Плитка шоколаду з солоною карамеллю та фундучним печивом, 120 г Плитка з молочн…"
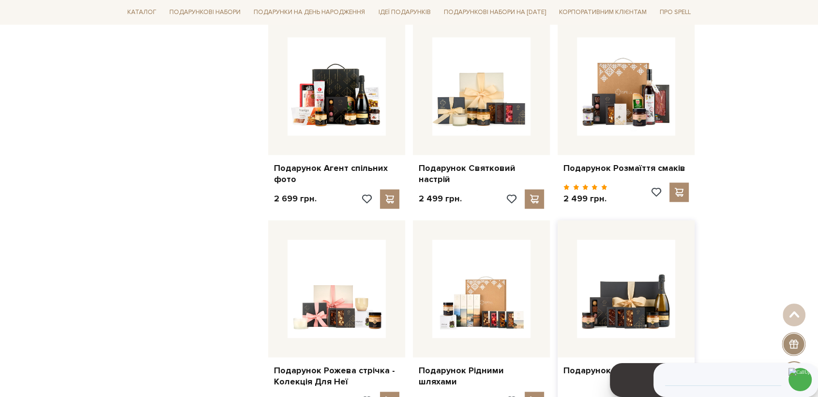
scroll to position [1162, 0]
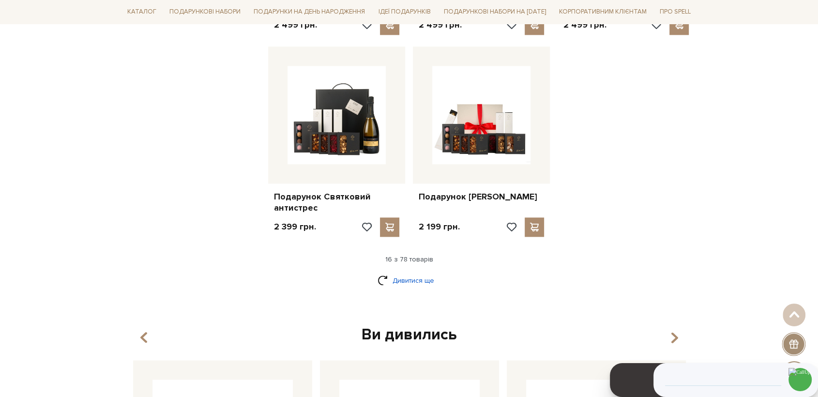
click at [424, 276] on link "Дивитися ще" at bounding box center [409, 280] width 63 height 17
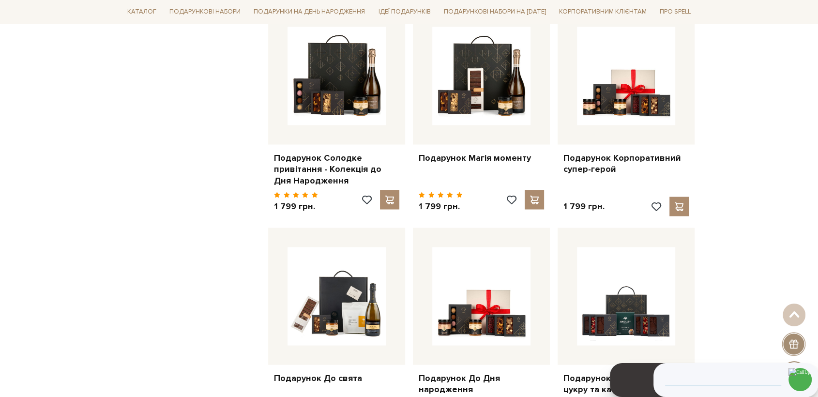
scroll to position [1754, 0]
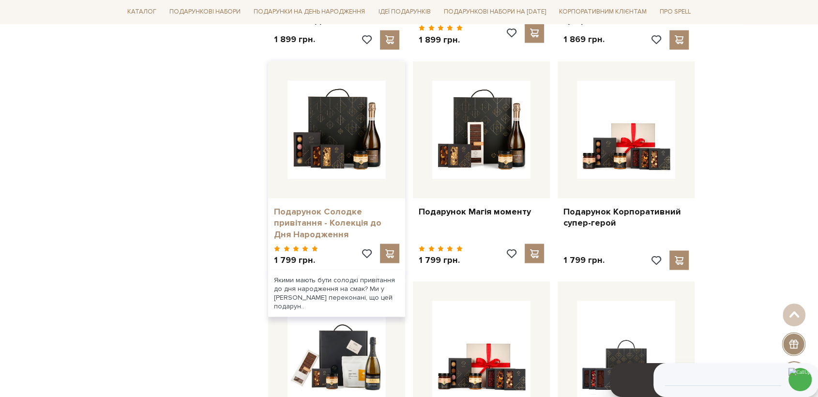
click at [321, 221] on link "Подарунок Солодке привітання - Колекція до Дня Народження" at bounding box center [336, 223] width 125 height 34
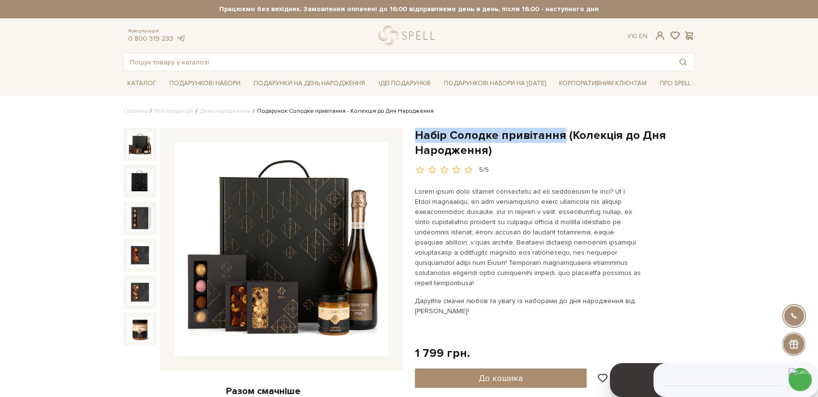
drag, startPoint x: 561, startPoint y: 131, endPoint x: 409, endPoint y: 133, distance: 152.0
click at [409, 133] on div "Набір Солодке привітання (Колекція до Дня Народження) 5/5 Даруйте смачні любов …" at bounding box center [554, 384] width 291 height 513
click at [302, 231] on img at bounding box center [282, 249] width 214 height 214
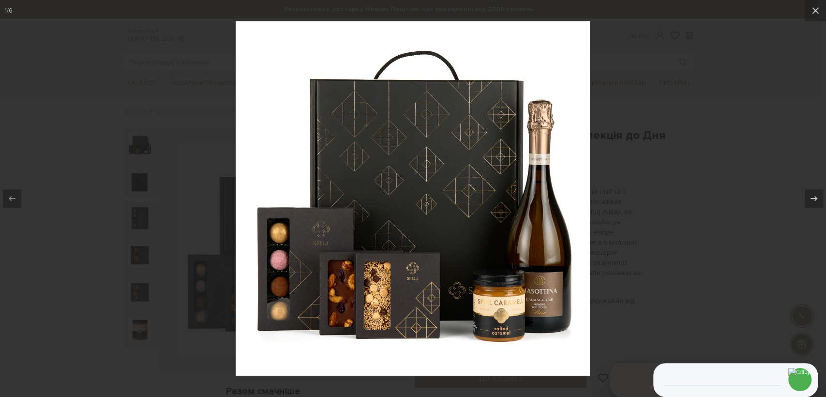
click at [664, 139] on div at bounding box center [413, 198] width 826 height 397
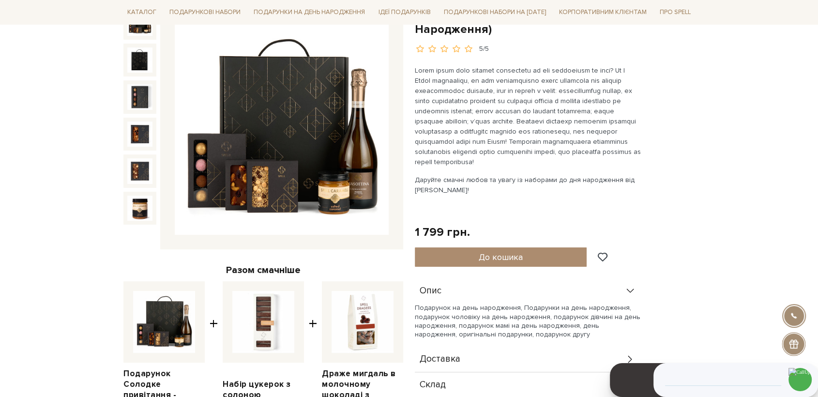
scroll to position [322, 0]
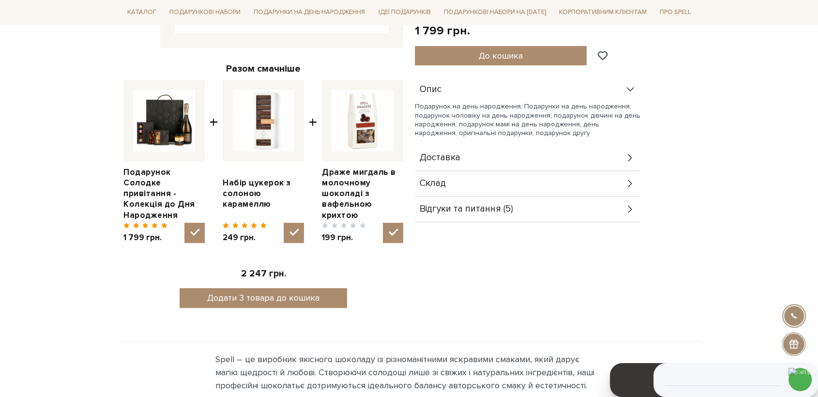
drag, startPoint x: 511, startPoint y: 165, endPoint x: 500, endPoint y: 176, distance: 15.4
click at [509, 166] on div "Доставка" at bounding box center [528, 157] width 226 height 25
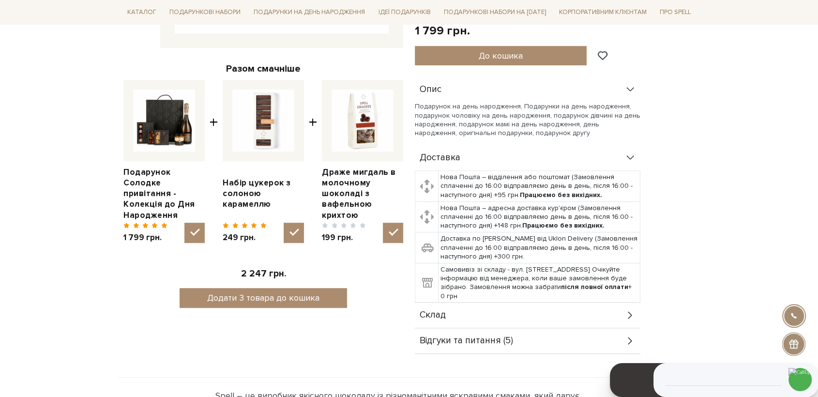
click at [483, 307] on div "Склад" at bounding box center [528, 315] width 226 height 25
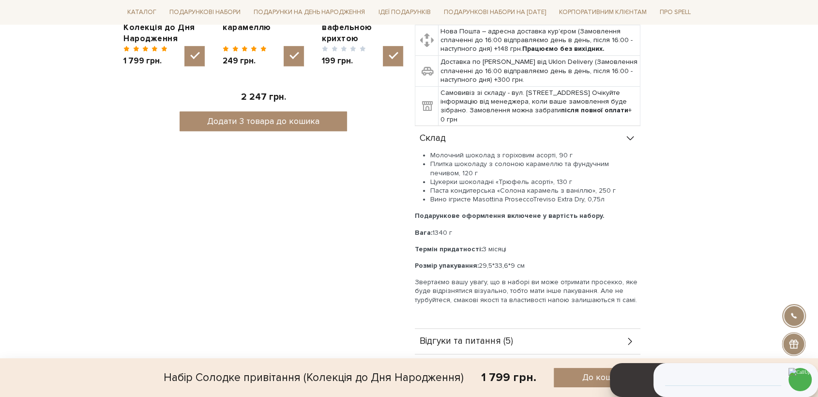
scroll to position [538, 0]
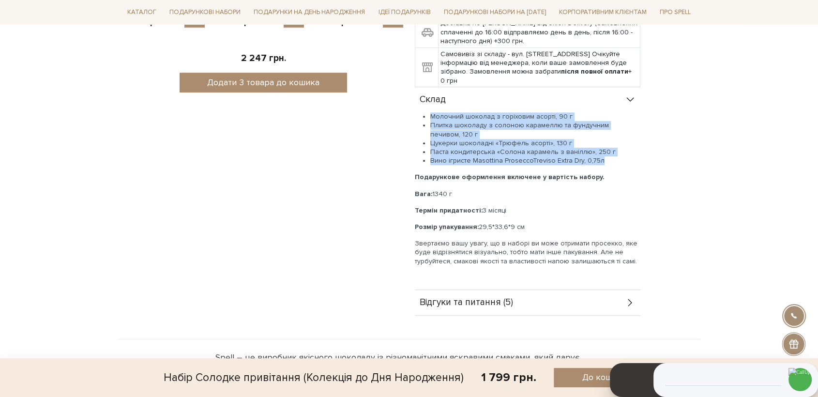
drag, startPoint x: 567, startPoint y: 156, endPoint x: 428, endPoint y: 115, distance: 144.9
click at [428, 115] on ul "Молочний шоколад з горіховим асорті, 90 г Плитка шоколаду з солоною карамеллю т…" at bounding box center [528, 138] width 226 height 53
copy ul "Молочний шоколад з горіховим асорті, 90 г Плитка шоколаду з солоною карамеллю т…"
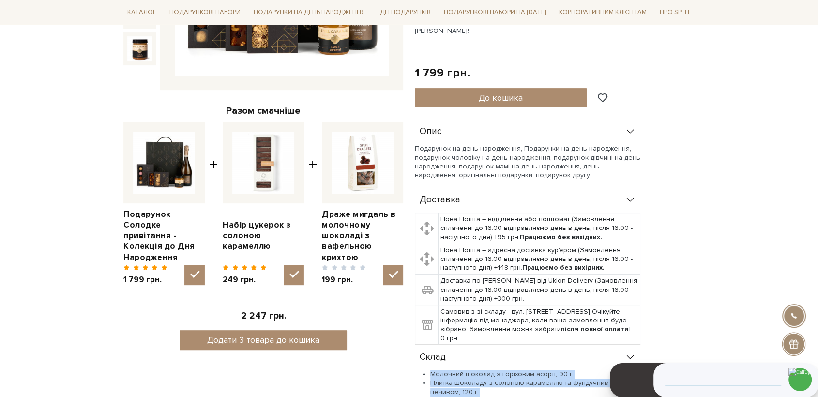
scroll to position [269, 0]
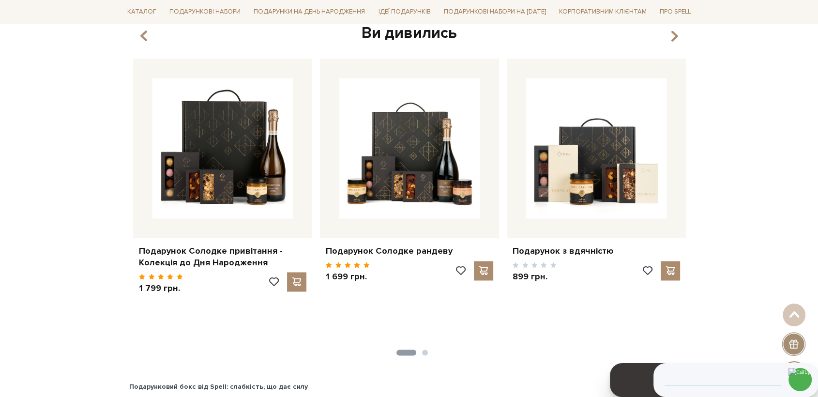
scroll to position [1270, 0]
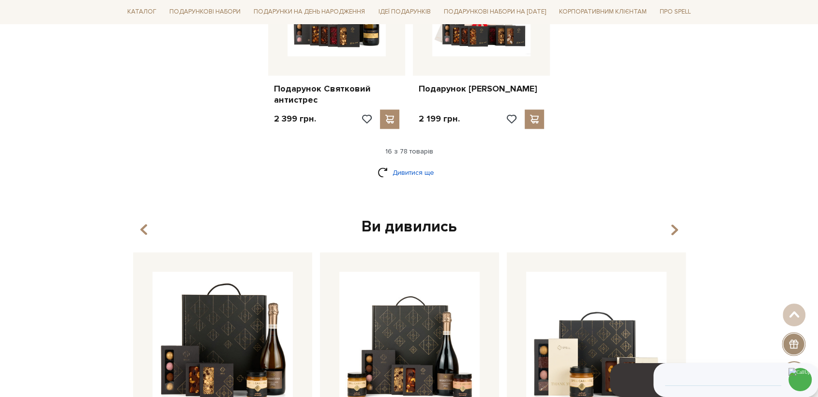
click at [402, 173] on link "Дивитися ще" at bounding box center [409, 172] width 63 height 17
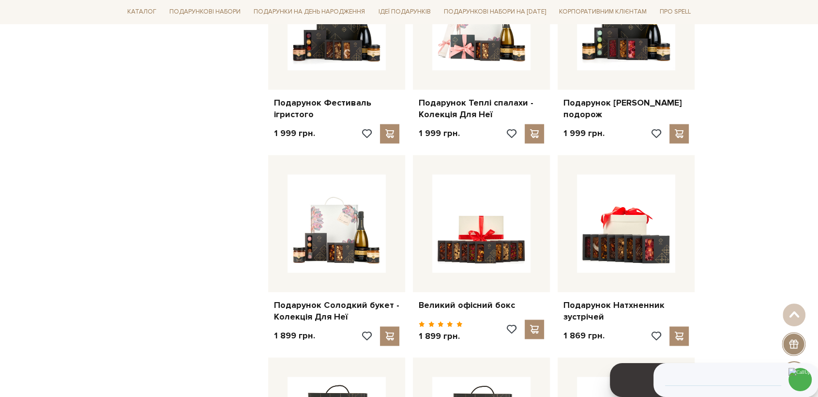
scroll to position [1378, 0]
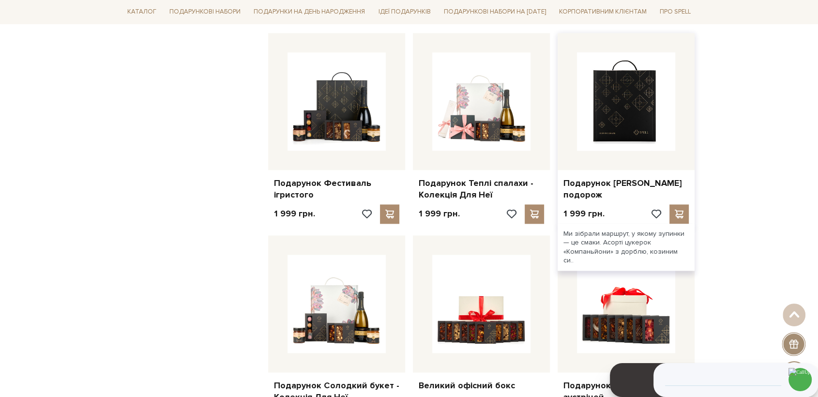
click at [631, 120] on img at bounding box center [626, 101] width 98 height 98
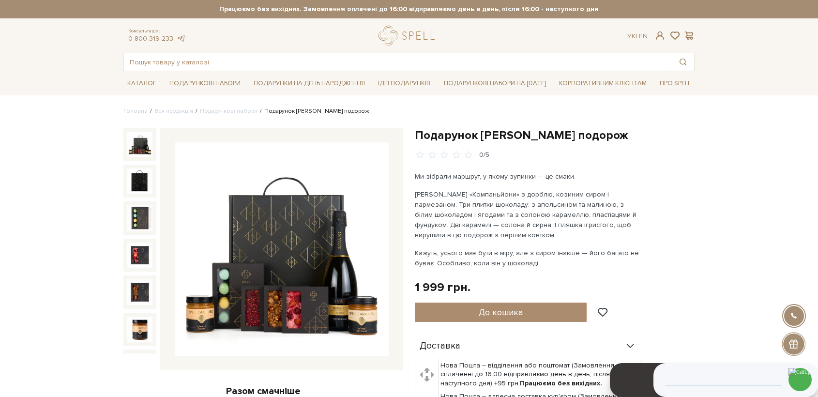
click at [306, 237] on img at bounding box center [282, 249] width 214 height 214
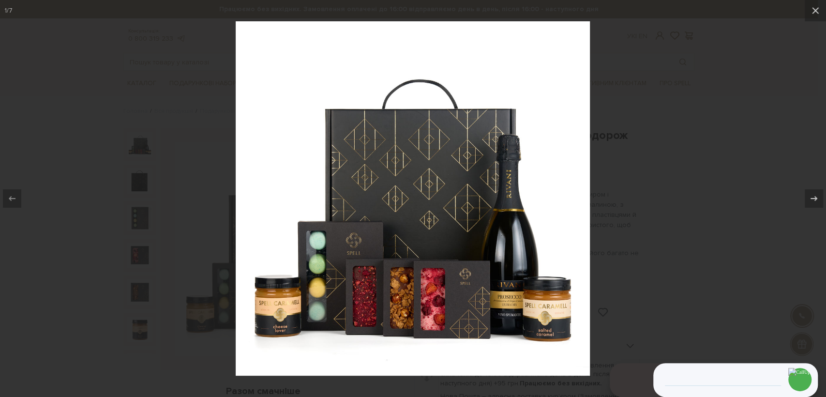
click at [696, 119] on div at bounding box center [413, 198] width 826 height 397
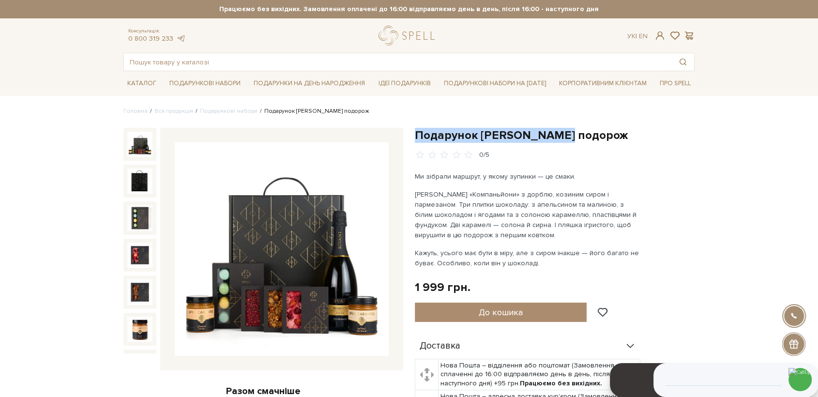
drag, startPoint x: 571, startPoint y: 129, endPoint x: 415, endPoint y: 140, distance: 155.8
click at [415, 140] on h1 "Подарунок [PERSON_NAME] подорож" at bounding box center [555, 135] width 280 height 15
copy h1 "Подарунок [PERSON_NAME] подорож"
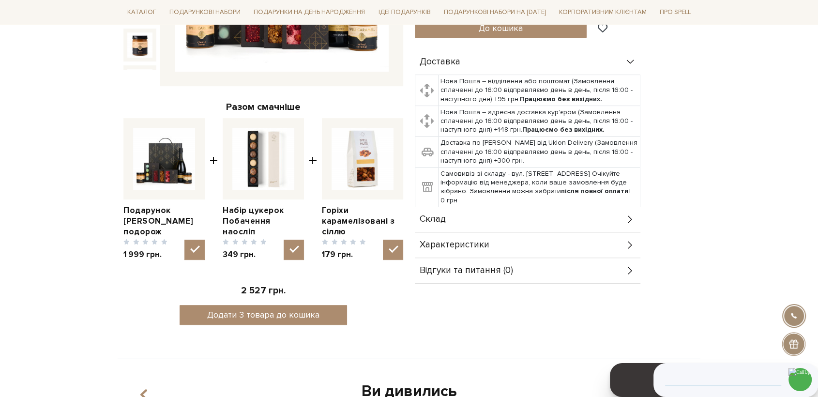
scroll to position [322, 0]
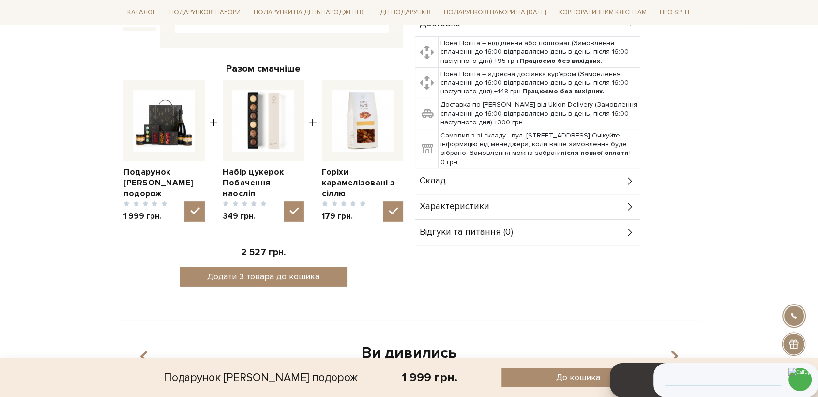
click at [476, 209] on span "Характеристики" at bounding box center [455, 206] width 70 height 9
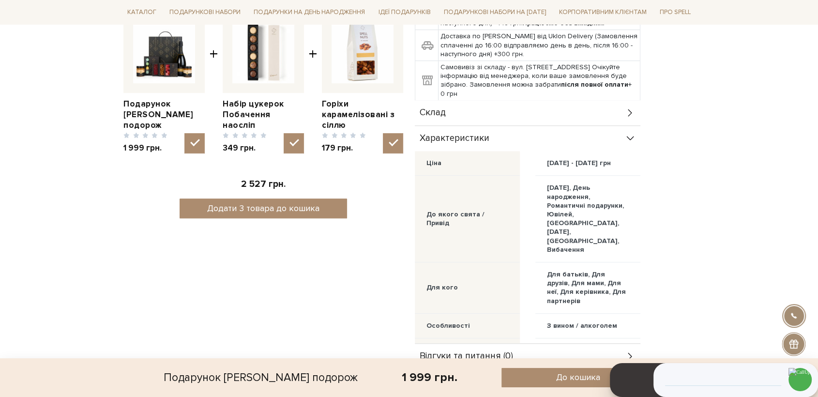
scroll to position [376, 0]
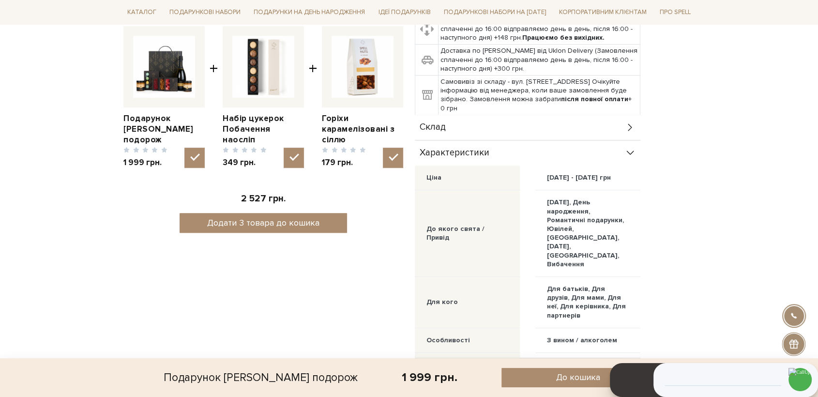
click at [447, 122] on div "Склад" at bounding box center [528, 127] width 226 height 25
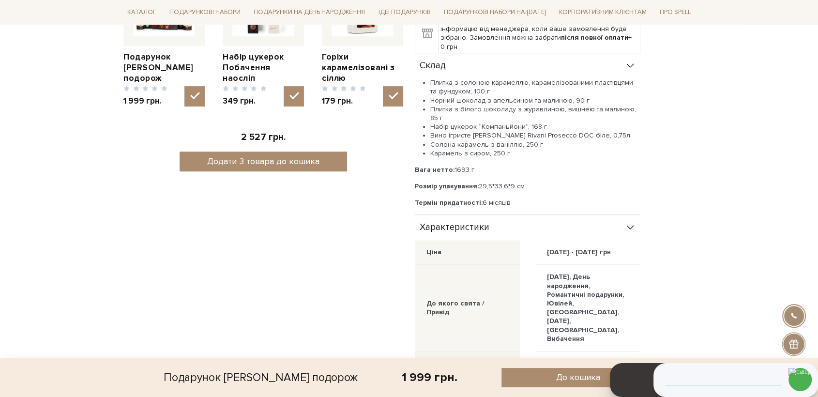
scroll to position [430, 0]
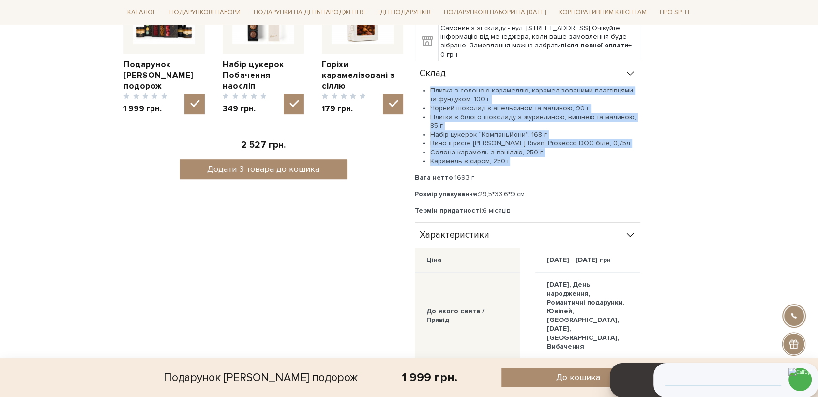
drag, startPoint x: 513, startPoint y: 163, endPoint x: 430, endPoint y: 86, distance: 112.4
click at [430, 86] on ul "Плитка з солоною карамеллю, карамелізованими пластівцями та фундуком, 100 г Чор…" at bounding box center [528, 125] width 226 height 79
copy ul "Плитка з солоною карамеллю, карамелізованими пластівцями та фундуком, 100 г Чор…"
